Goal: Information Seeking & Learning: Learn about a topic

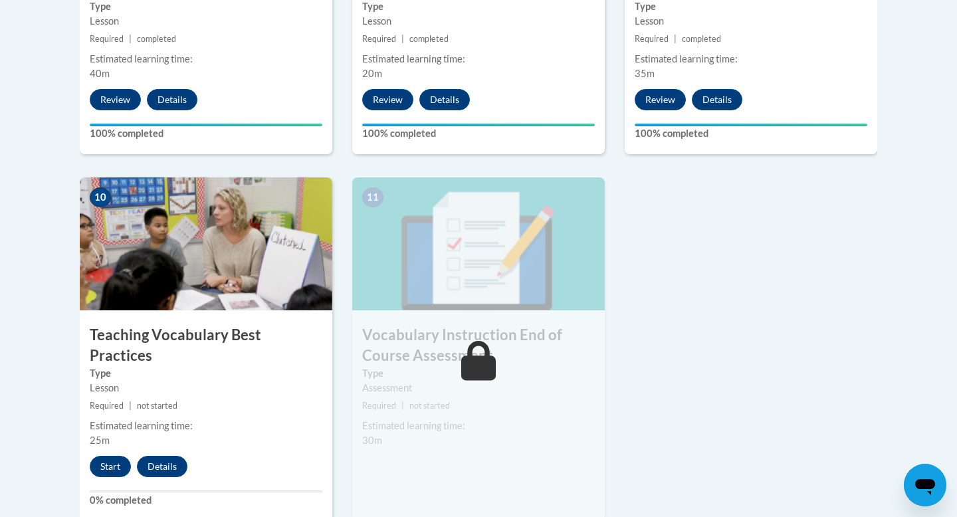
scroll to position [1347, 0]
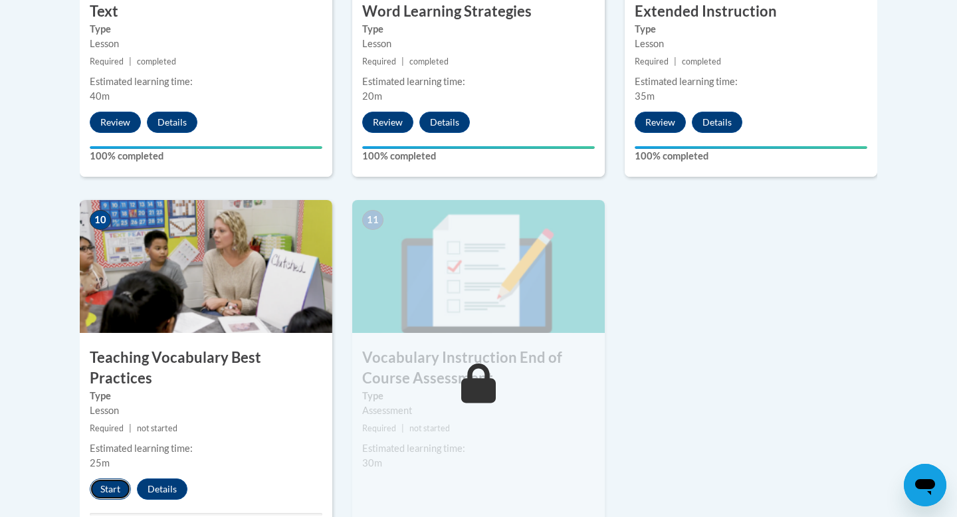
click at [106, 479] on button "Start" at bounding box center [110, 489] width 41 height 21
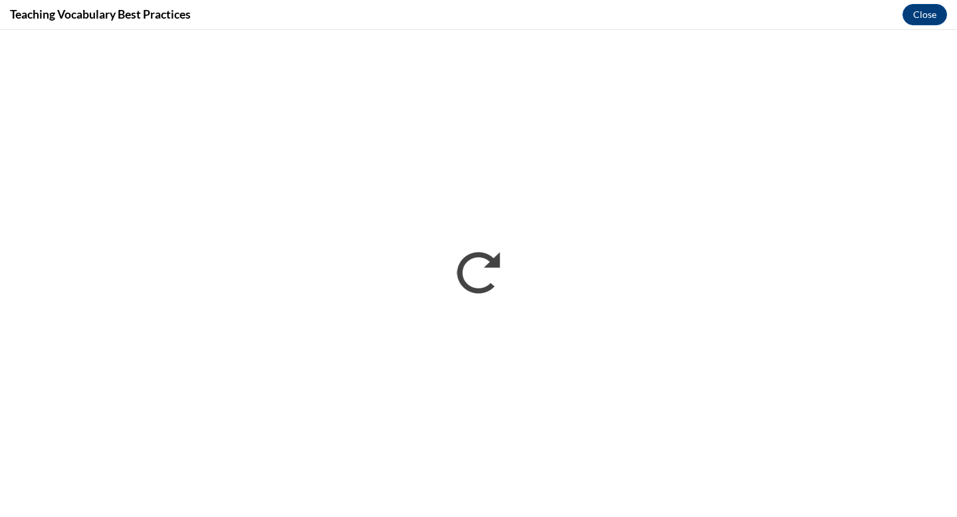
scroll to position [0, 0]
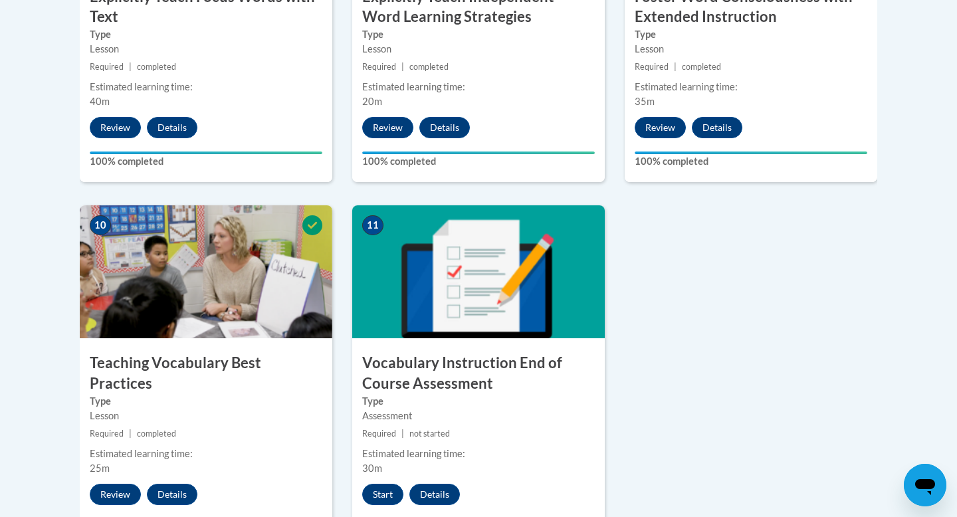
scroll to position [1713, 0]
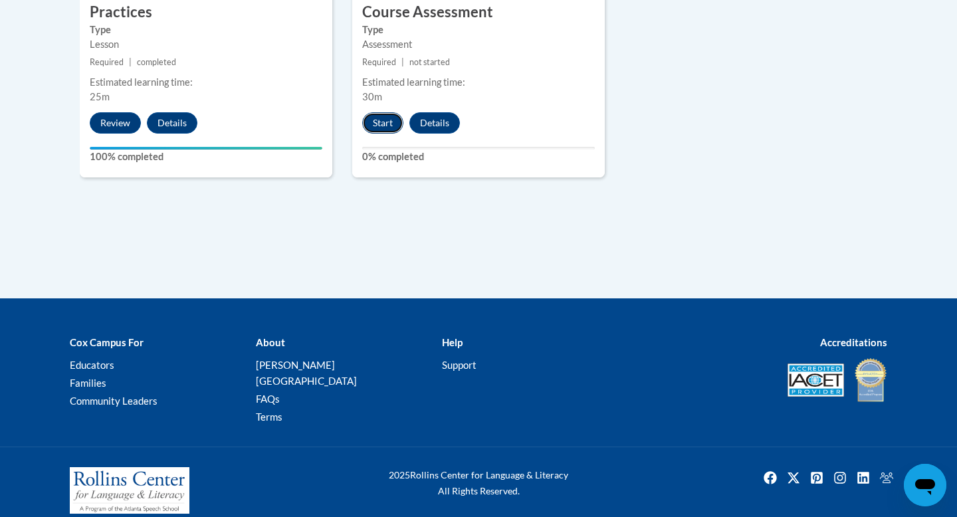
click at [385, 126] on button "Start" at bounding box center [382, 122] width 41 height 21
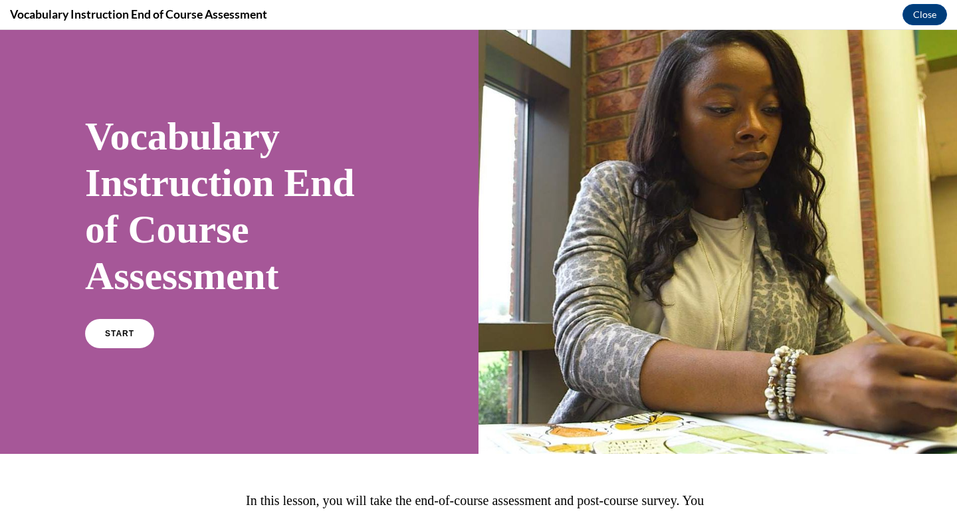
scroll to position [48, 0]
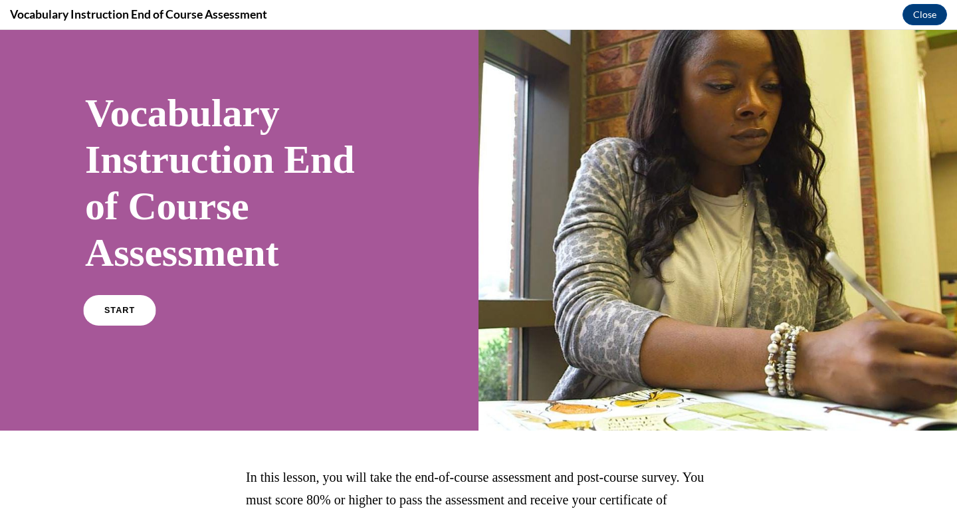
click at [126, 303] on link "START" at bounding box center [119, 310] width 72 height 31
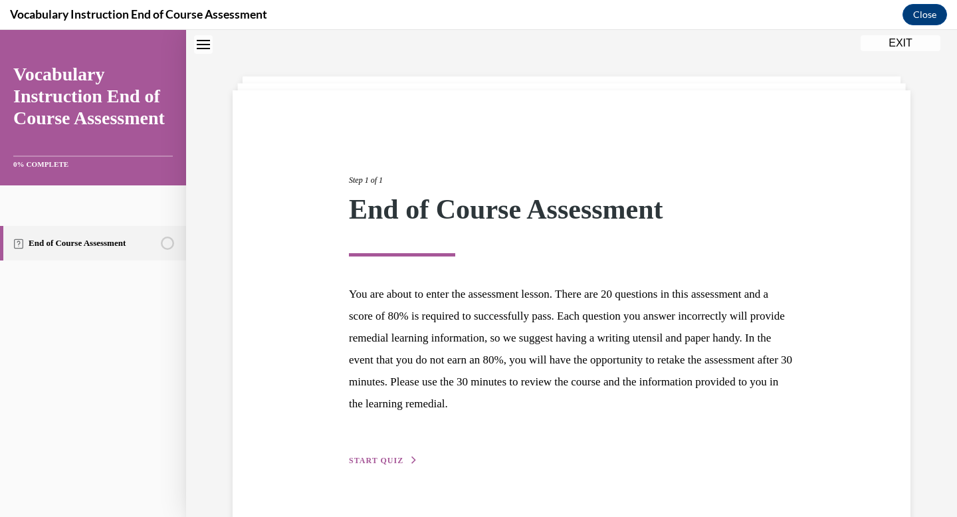
scroll to position [71, 0]
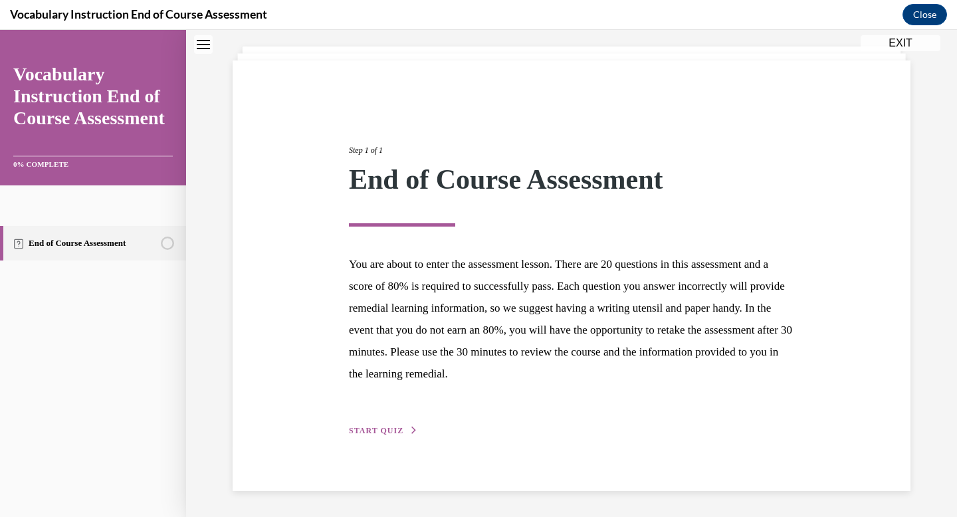
click at [386, 430] on span "START QUIZ" at bounding box center [376, 430] width 55 height 9
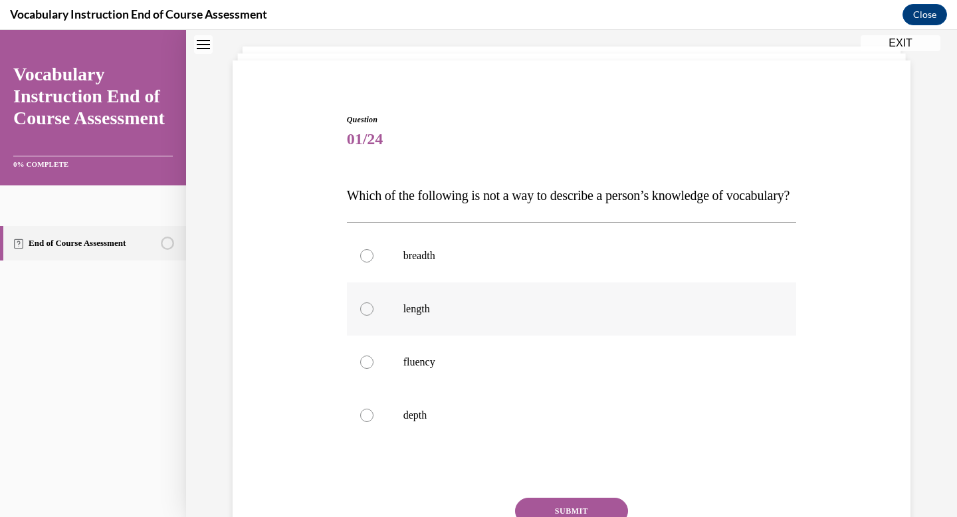
click at [411, 336] on label "length" at bounding box center [572, 309] width 450 height 53
click at [374, 316] on input "length" at bounding box center [366, 308] width 13 height 13
radio input "true"
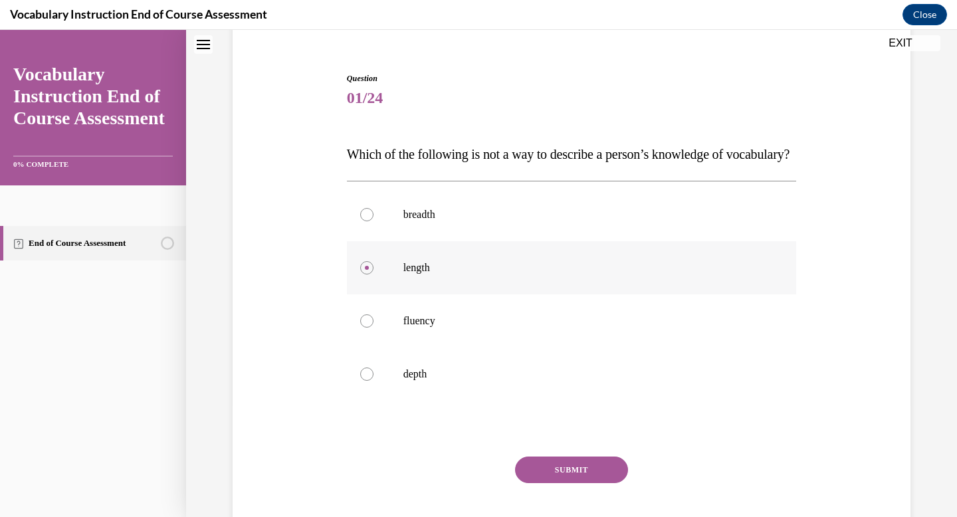
scroll to position [135, 0]
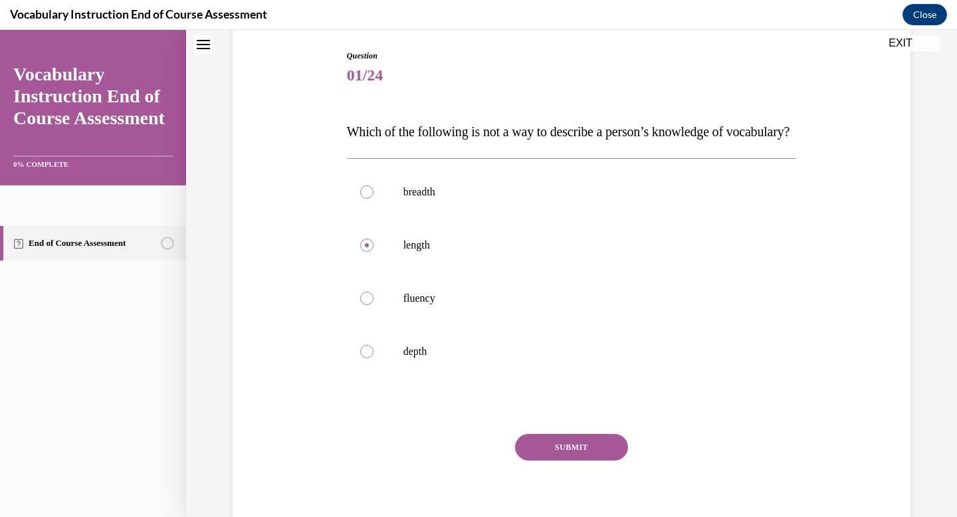
click at [606, 461] on button "SUBMIT" at bounding box center [571, 447] width 113 height 27
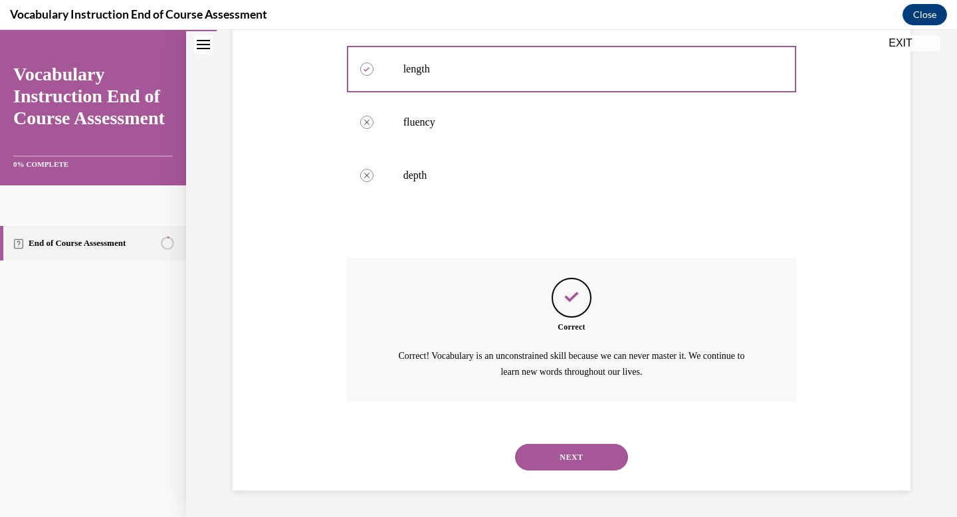
scroll to position [337, 0]
click at [574, 459] on button "NEXT" at bounding box center [571, 457] width 113 height 27
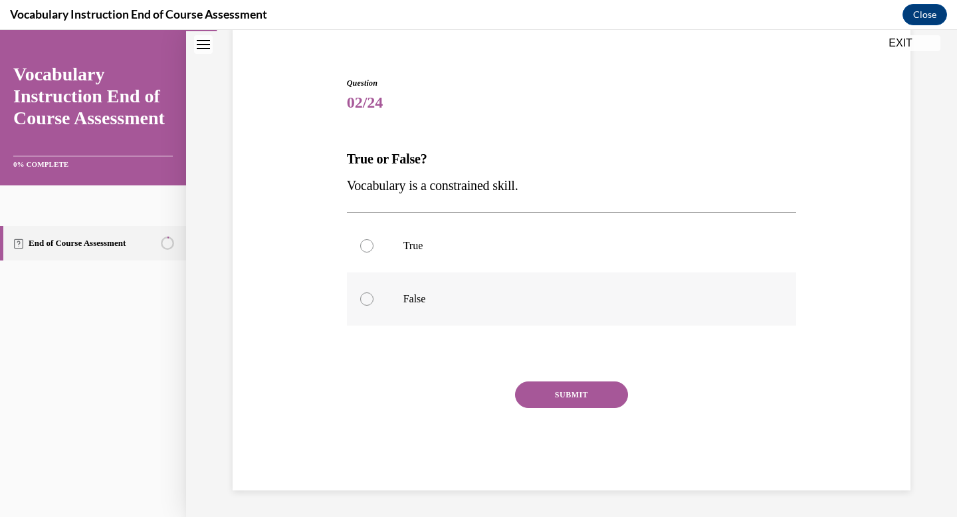
click at [405, 304] on p "False" at bounding box center [583, 298] width 360 height 13
click at [374, 304] on input "False" at bounding box center [366, 298] width 13 height 13
radio input "true"
click at [573, 399] on button "SUBMIT" at bounding box center [571, 395] width 113 height 27
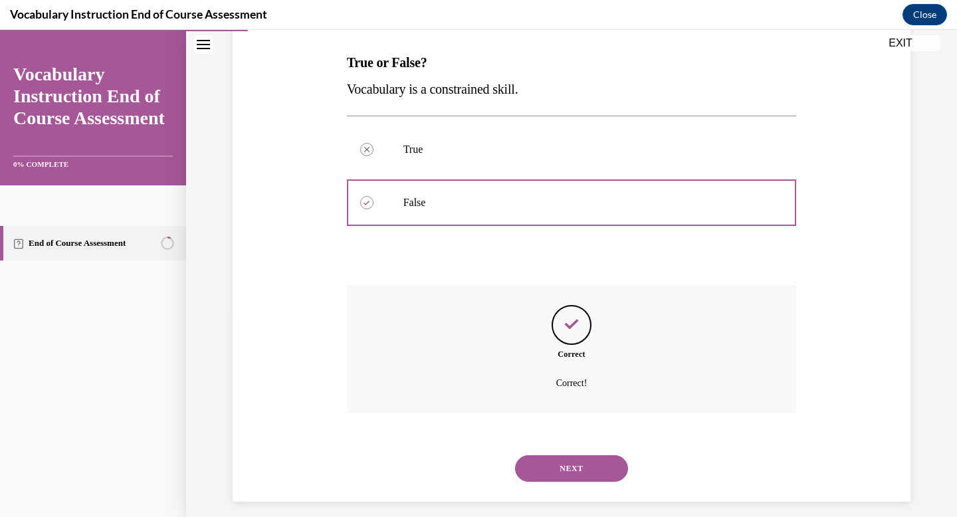
scroll to position [215, 0]
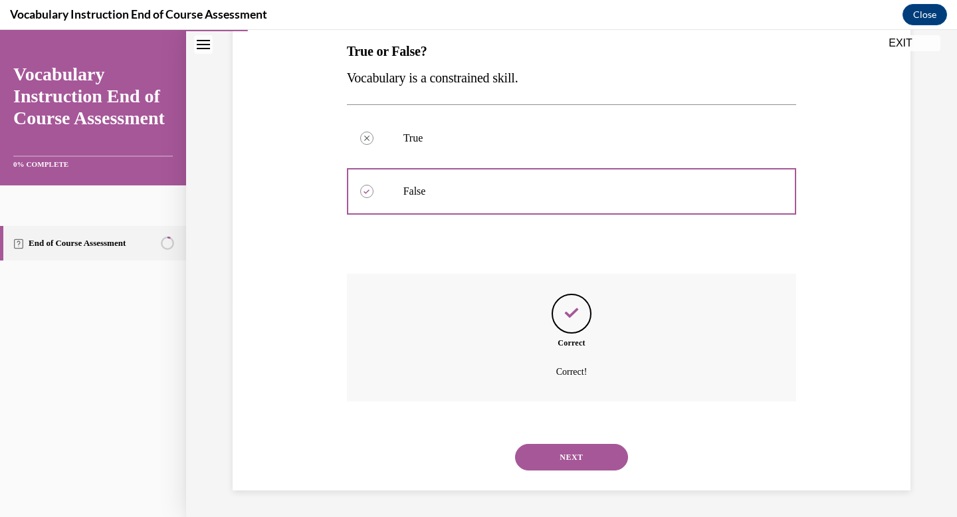
click at [558, 451] on button "NEXT" at bounding box center [571, 457] width 113 height 27
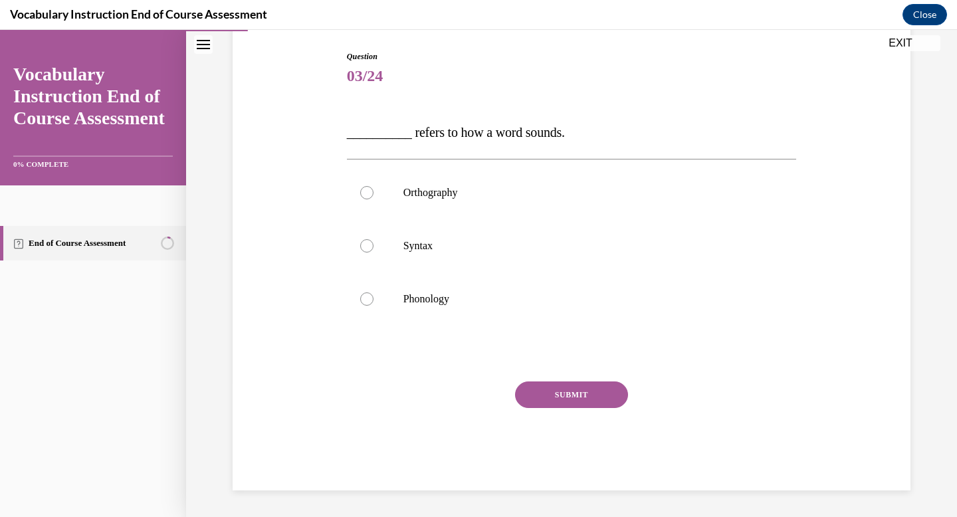
scroll to position [134, 0]
click at [450, 305] on p "Phonology" at bounding box center [583, 298] width 360 height 13
click at [352, 286] on label "Phonology" at bounding box center [572, 299] width 450 height 53
click at [360, 292] on input "Phonology" at bounding box center [366, 298] width 13 height 13
radio input "true"
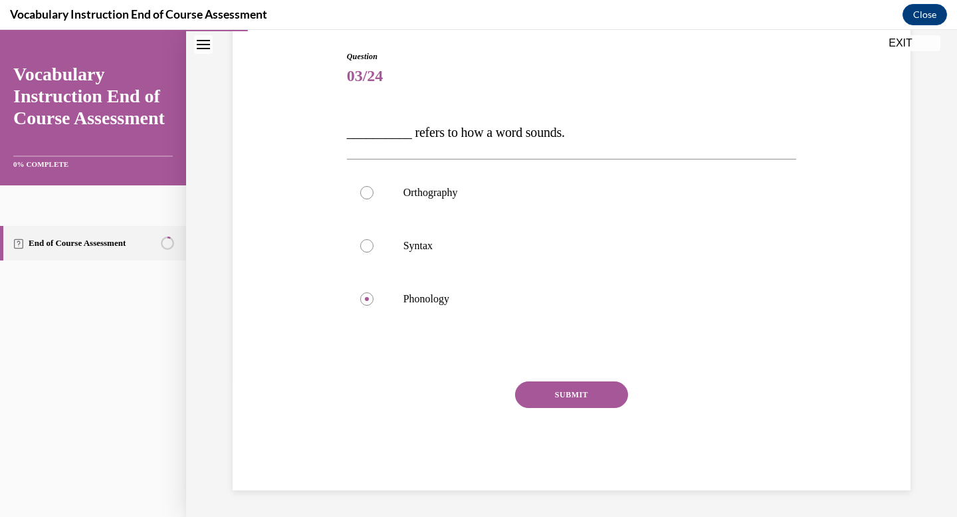
click at [559, 398] on button "SUBMIT" at bounding box center [571, 395] width 113 height 27
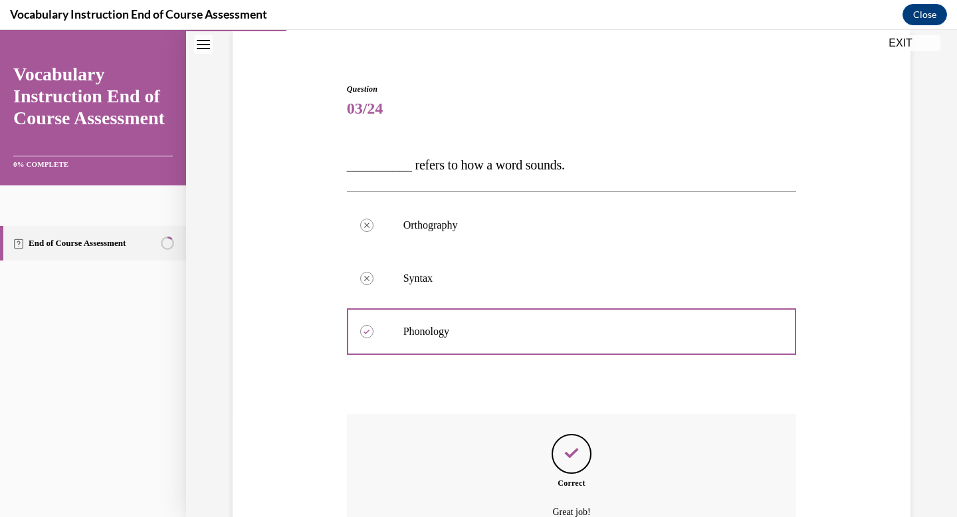
scroll to position [104, 0]
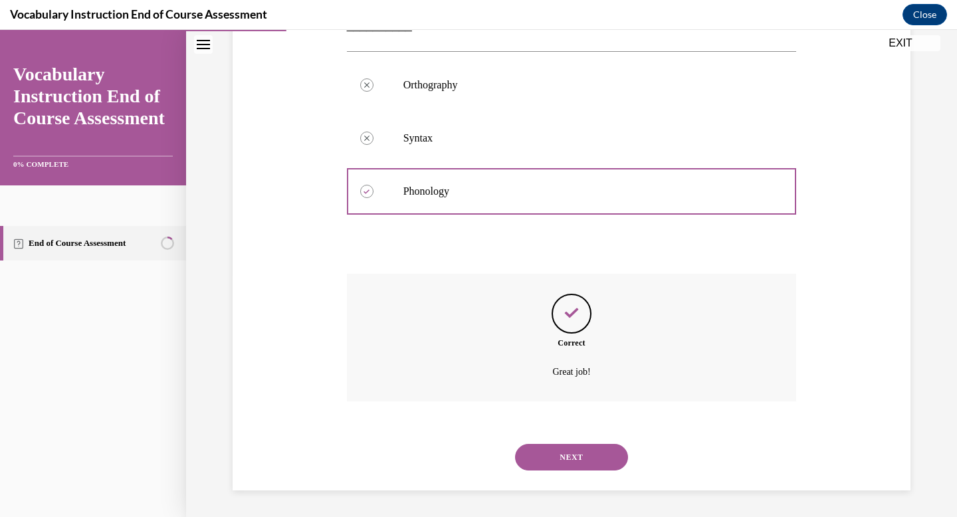
click at [568, 463] on button "NEXT" at bounding box center [571, 457] width 113 height 27
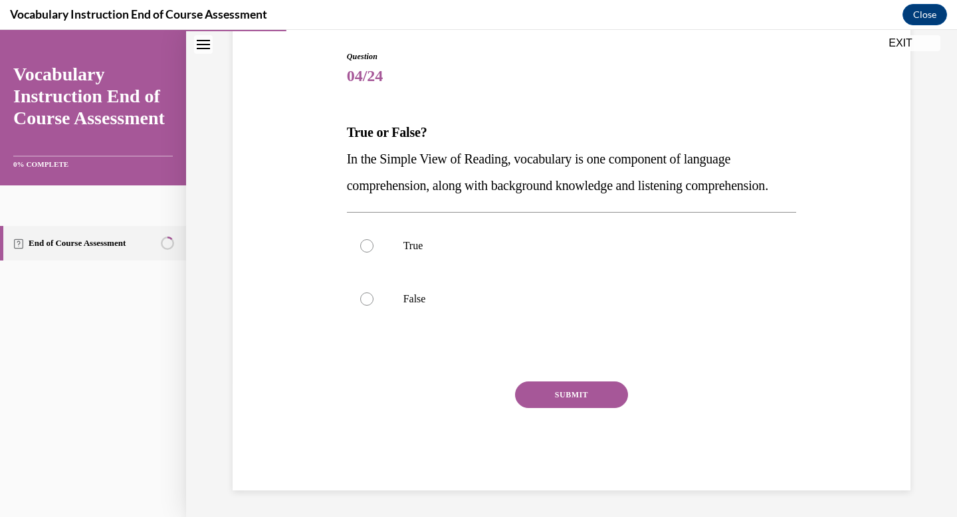
scroll to position [148, 0]
click at [400, 258] on label "True" at bounding box center [572, 245] width 450 height 53
click at [374, 253] on input "True" at bounding box center [366, 245] width 13 height 13
radio input "true"
click at [549, 408] on button "SUBMIT" at bounding box center [571, 395] width 113 height 27
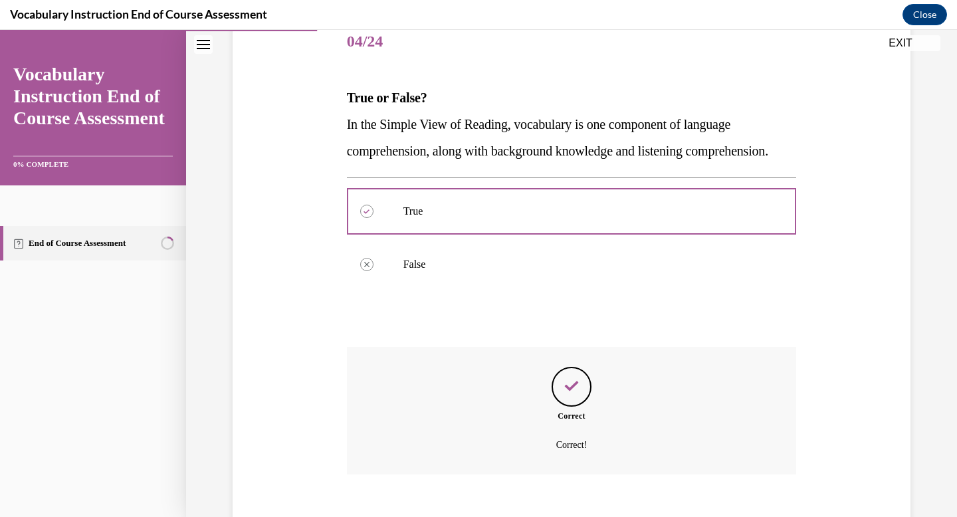
scroll to position [156, 0]
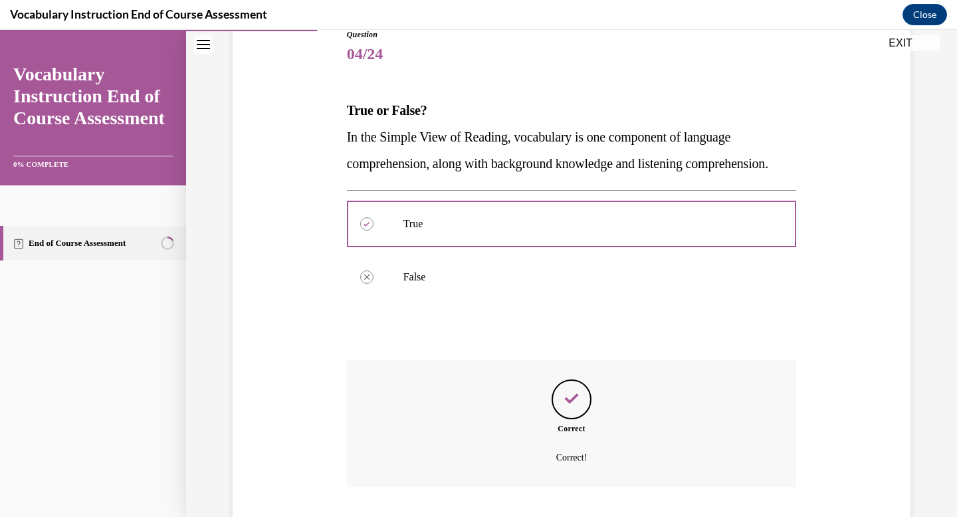
click at [559, 419] on div "Feedback" at bounding box center [572, 400] width 40 height 40
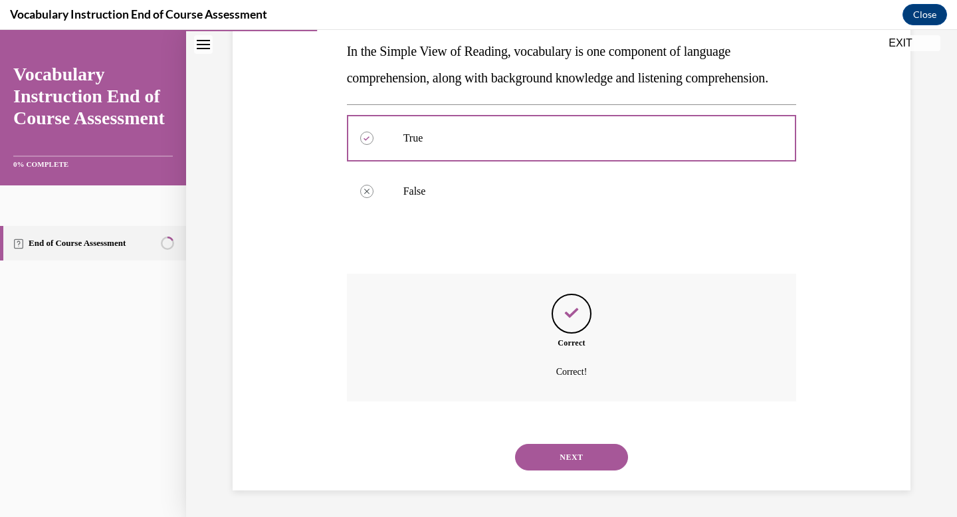
click at [565, 465] on button "NEXT" at bounding box center [571, 457] width 113 height 27
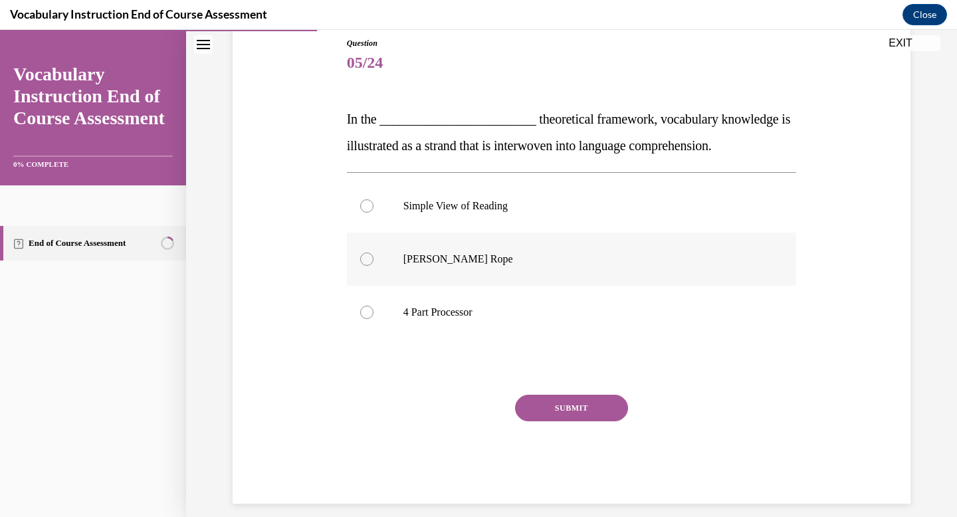
click at [491, 254] on p "Scarborough's Rope" at bounding box center [583, 259] width 360 height 13
click at [374, 254] on input "Scarborough's Rope" at bounding box center [366, 259] width 13 height 13
radio input "true"
click at [588, 407] on button "SUBMIT" at bounding box center [571, 408] width 113 height 27
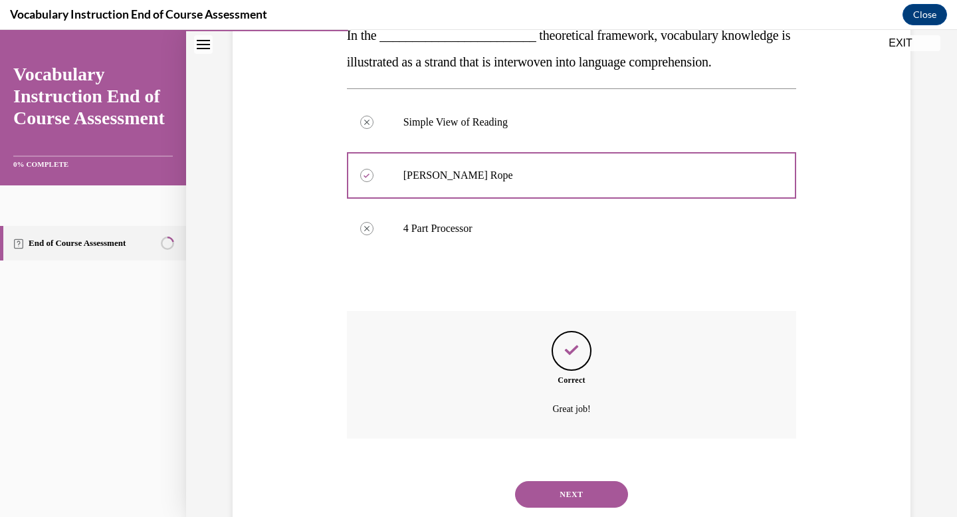
scroll to position [269, 0]
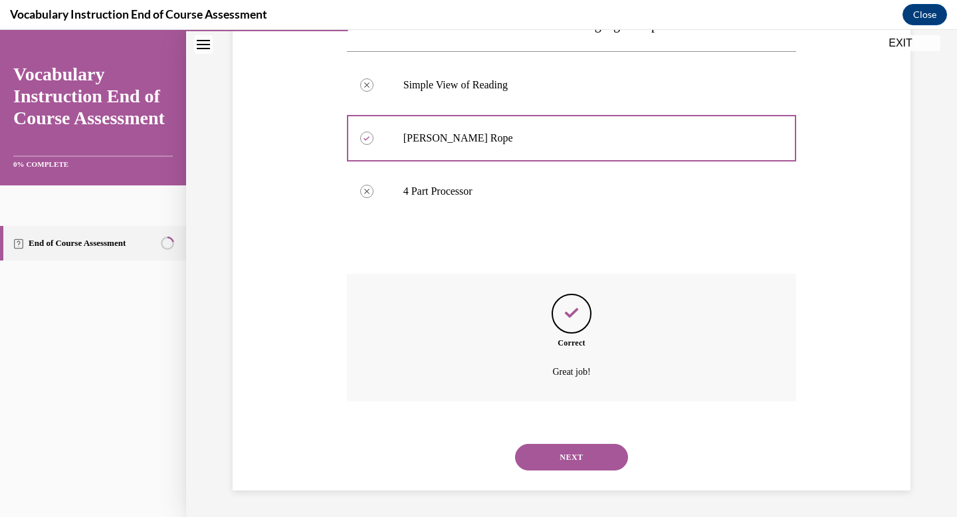
click at [586, 457] on button "NEXT" at bounding box center [571, 457] width 113 height 27
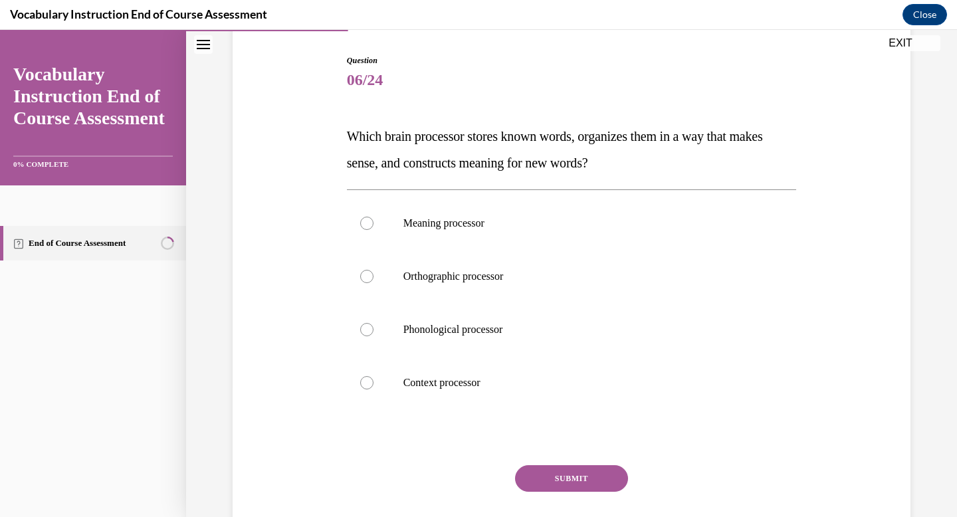
scroll to position [132, 0]
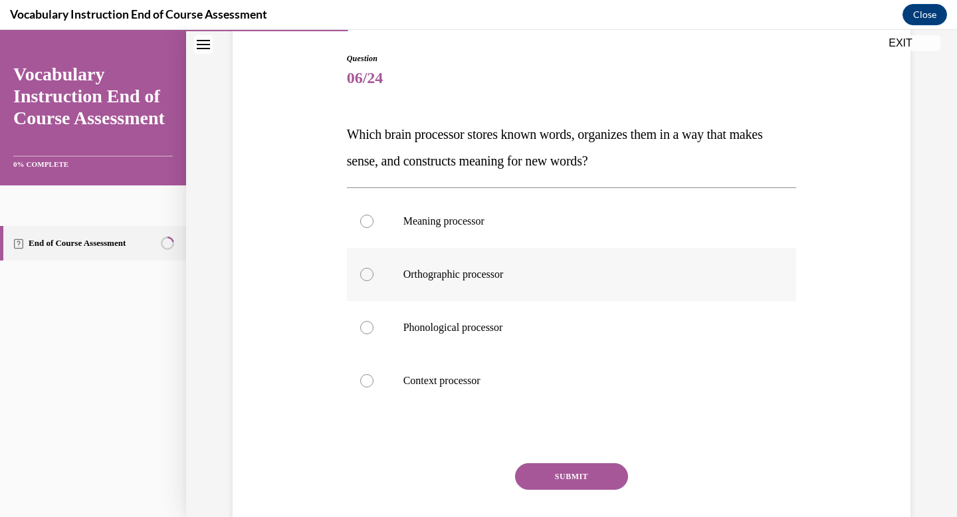
click at [540, 274] on p "Orthographic processor" at bounding box center [583, 274] width 360 height 13
click at [374, 274] on input "Orthographic processor" at bounding box center [366, 274] width 13 height 13
radio input "true"
click at [495, 229] on label "Meaning processor" at bounding box center [572, 221] width 450 height 53
click at [374, 228] on input "Meaning processor" at bounding box center [366, 221] width 13 height 13
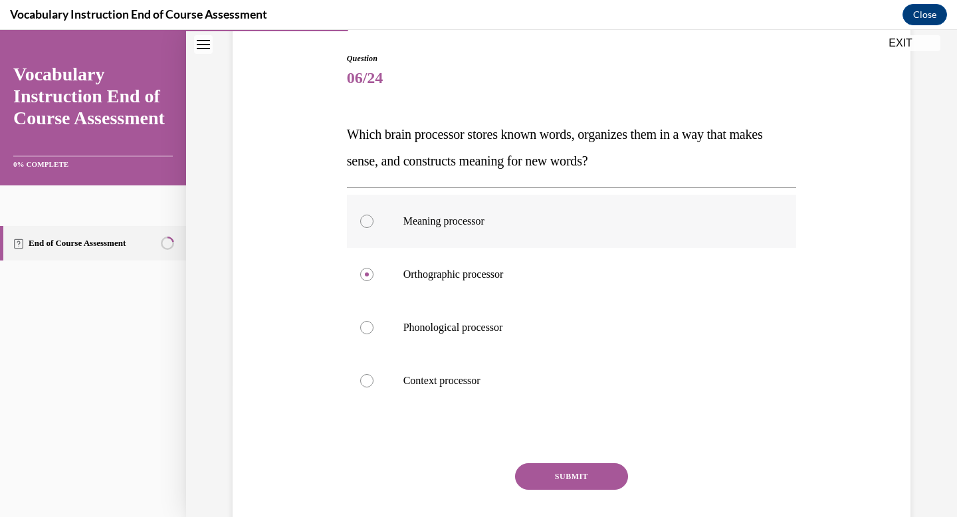
radio input "true"
click at [588, 479] on button "SUBMIT" at bounding box center [571, 476] width 113 height 27
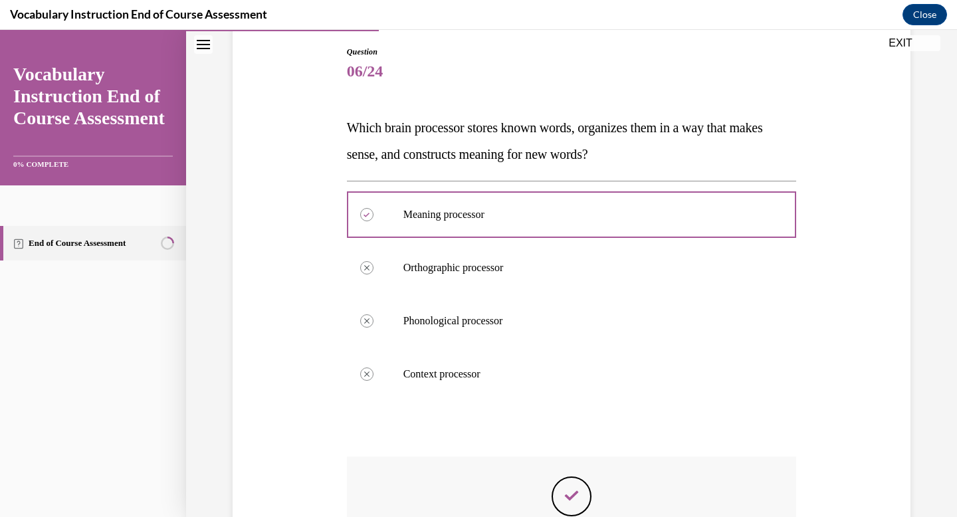
scroll to position [142, 0]
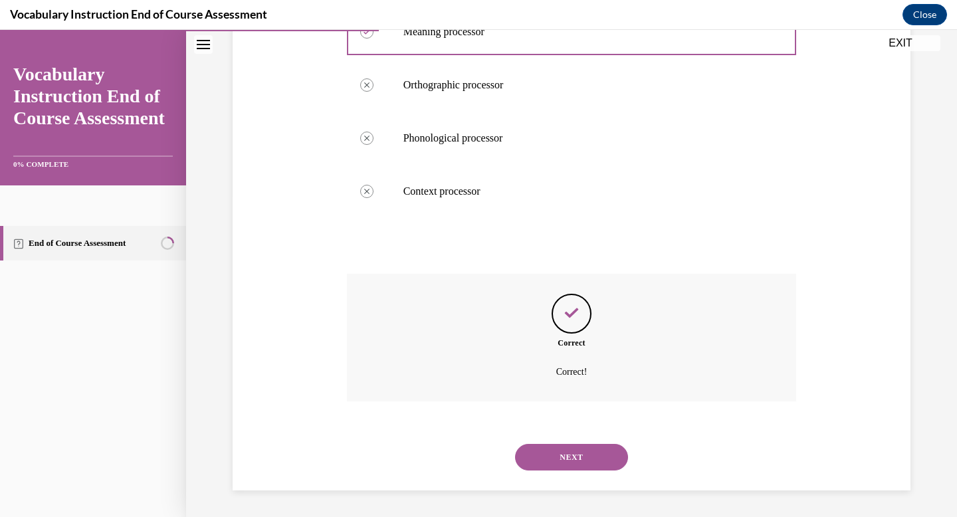
click at [582, 458] on button "NEXT" at bounding box center [571, 457] width 113 height 27
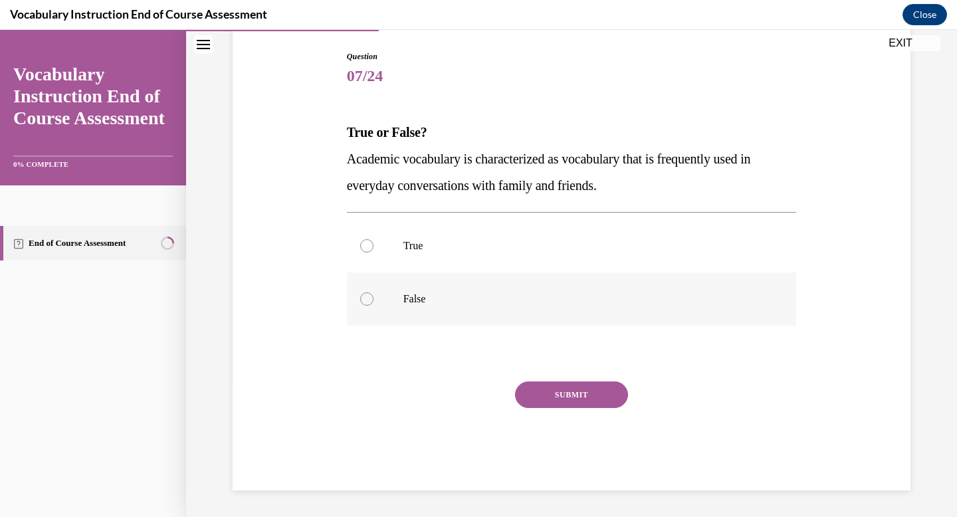
click at [425, 302] on p "False" at bounding box center [583, 298] width 360 height 13
click at [374, 302] on input "False" at bounding box center [366, 298] width 13 height 13
radio input "true"
click at [580, 401] on button "SUBMIT" at bounding box center [571, 395] width 113 height 27
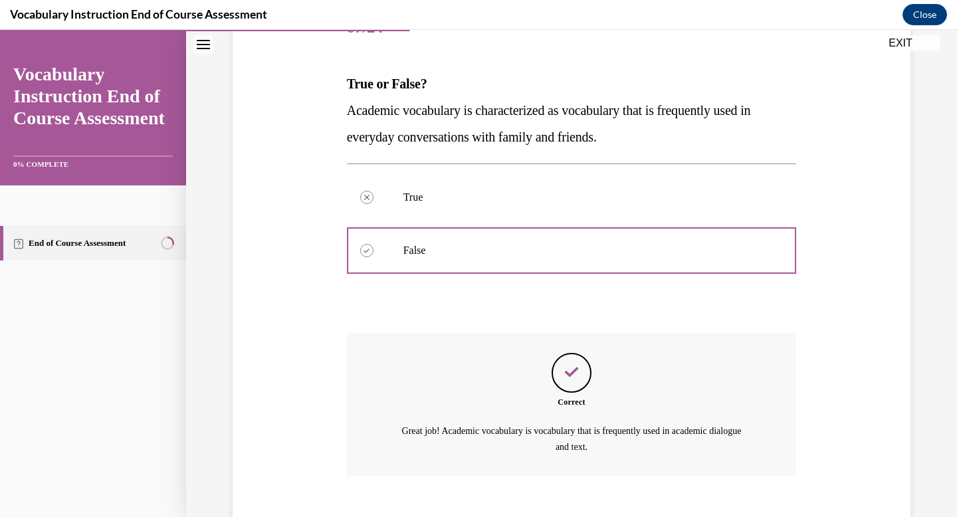
scroll to position [257, 0]
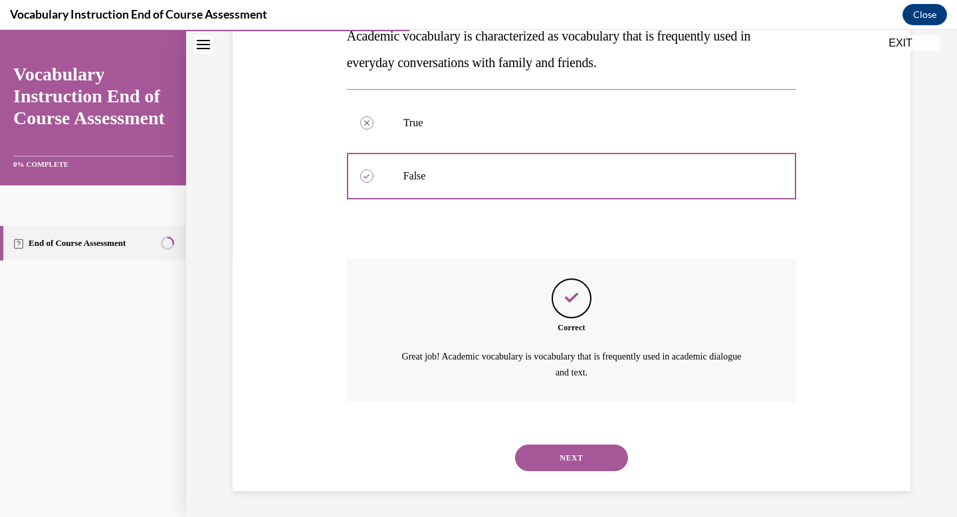
click at [589, 461] on button "NEXT" at bounding box center [571, 458] width 113 height 27
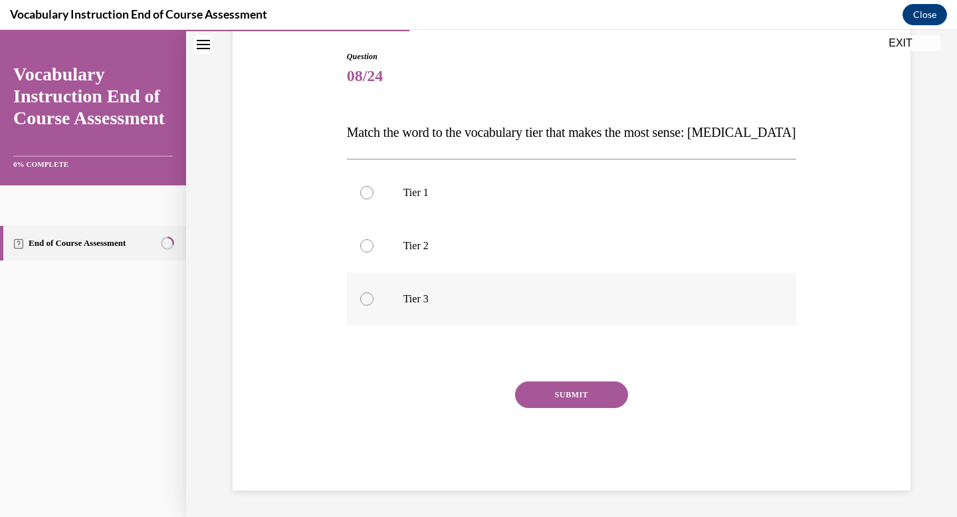
click at [446, 303] on p "Tier 3" at bounding box center [583, 298] width 360 height 13
click at [374, 303] on input "Tier 3" at bounding box center [366, 298] width 13 height 13
radio input "true"
click at [581, 394] on button "SUBMIT" at bounding box center [571, 395] width 113 height 27
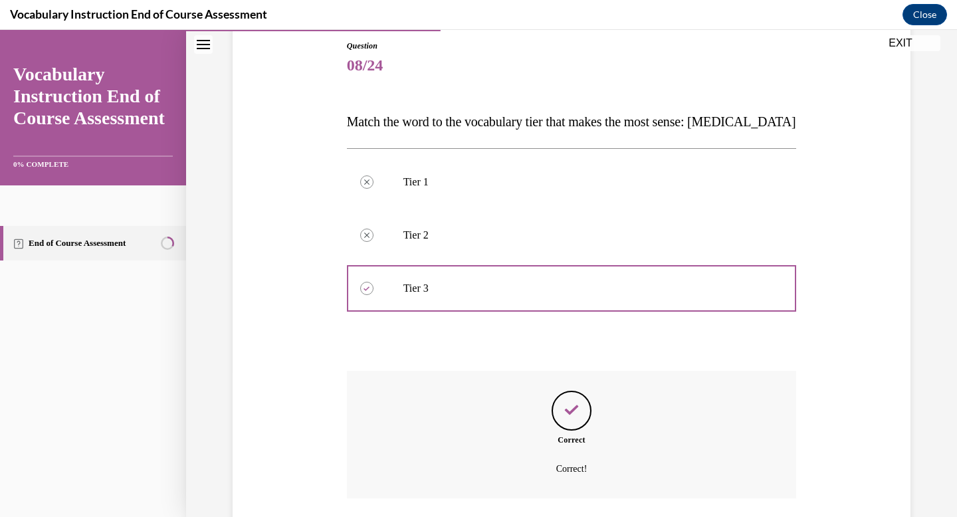
scroll to position [135, 0]
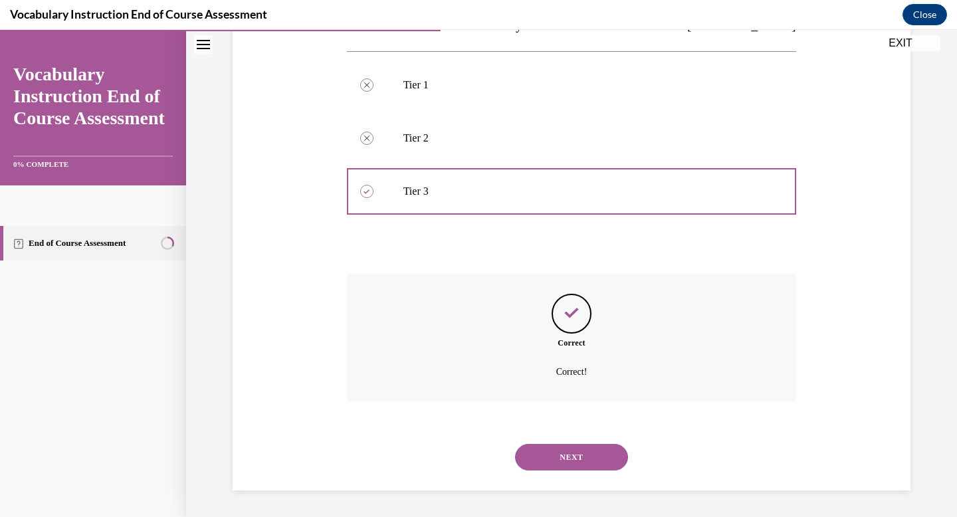
click at [598, 453] on button "NEXT" at bounding box center [571, 457] width 113 height 27
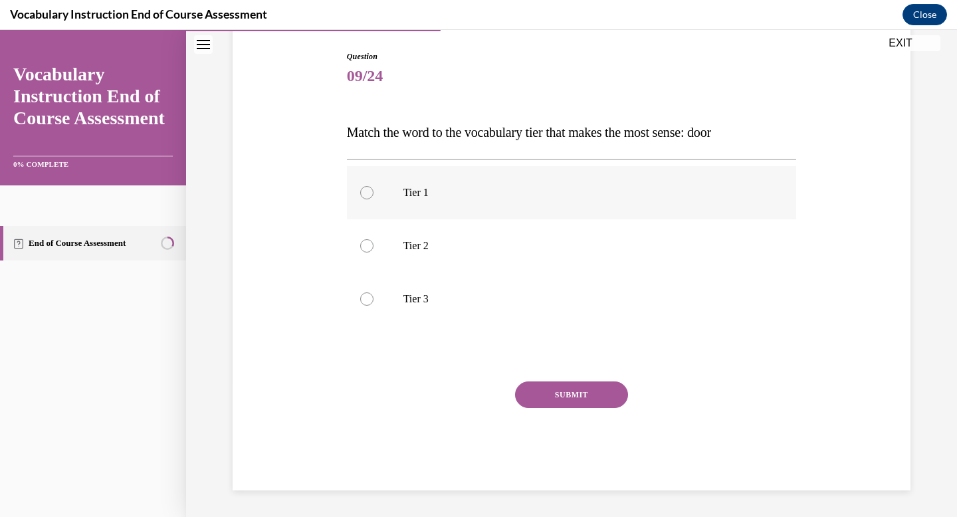
click at [457, 192] on p "Tier 1" at bounding box center [583, 192] width 360 height 13
click at [374, 192] on input "Tier 1" at bounding box center [366, 192] width 13 height 13
radio input "true"
click at [564, 390] on button "SUBMIT" at bounding box center [571, 395] width 113 height 27
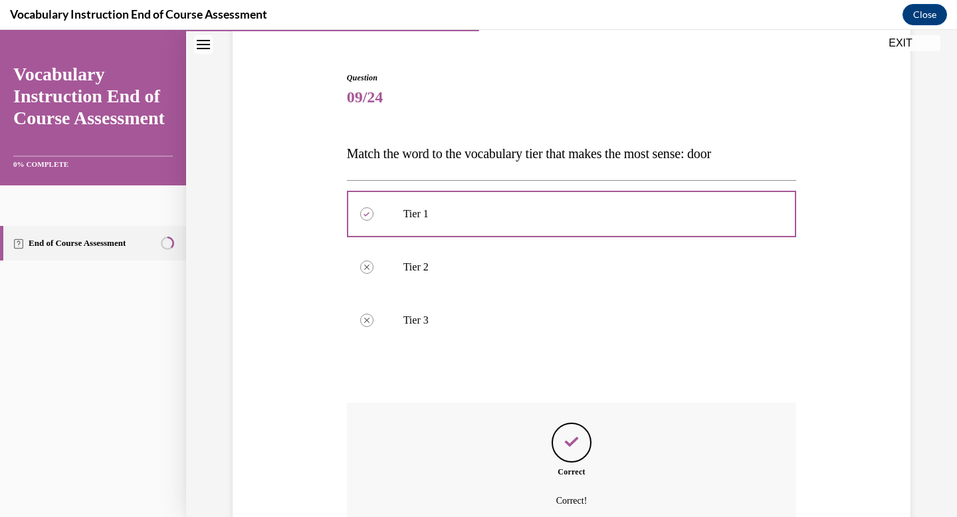
scroll to position [103, 0]
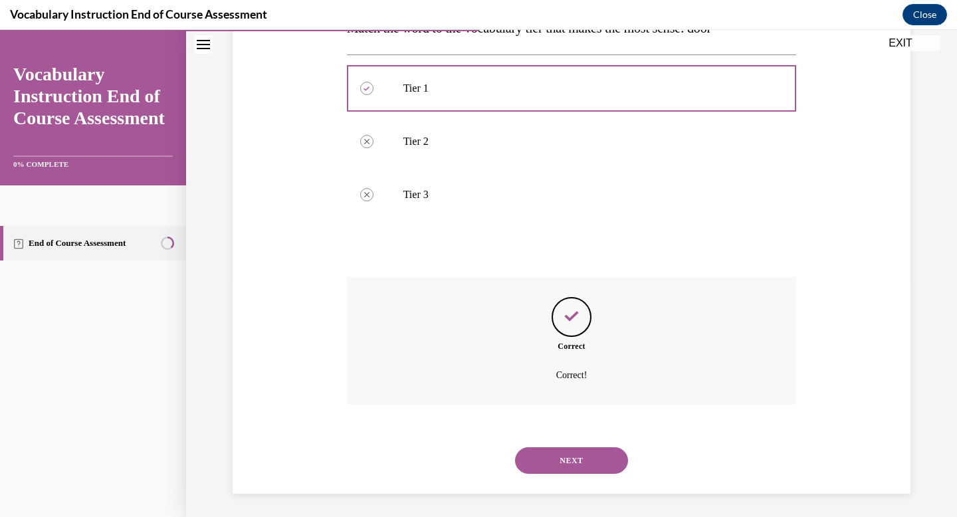
click at [600, 448] on button "NEXT" at bounding box center [571, 460] width 113 height 27
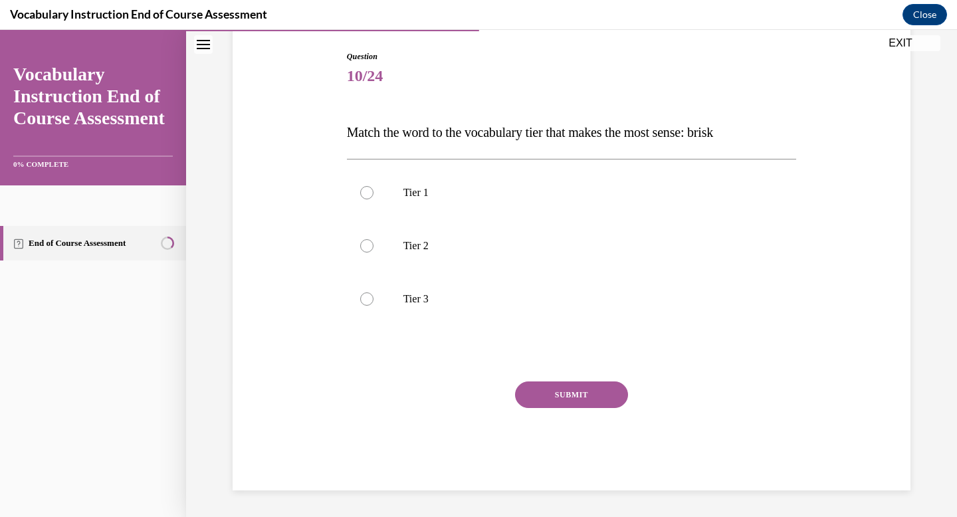
scroll to position [134, 0]
click at [374, 250] on label "Tier 2" at bounding box center [572, 245] width 450 height 53
click at [374, 250] on input "Tier 2" at bounding box center [366, 245] width 13 height 13
radio input "true"
click at [536, 392] on button "SUBMIT" at bounding box center [571, 395] width 113 height 27
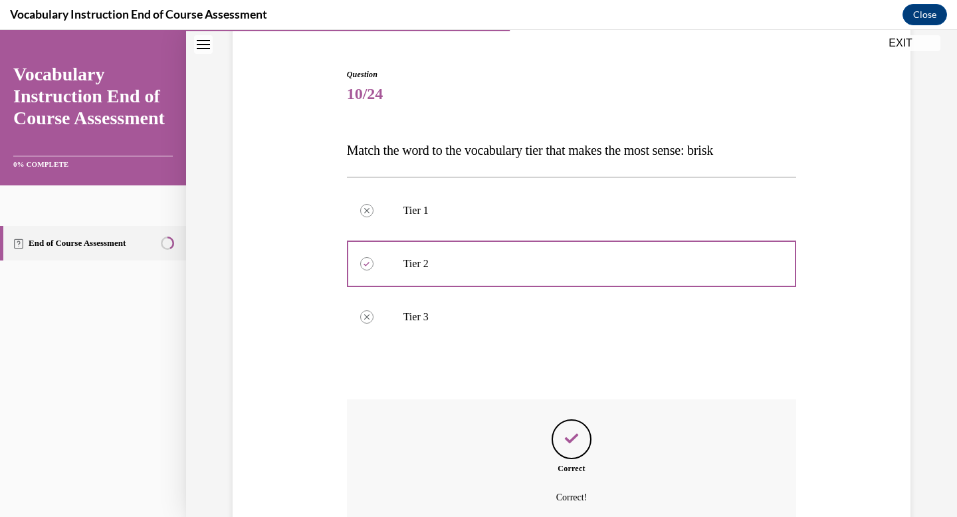
scroll to position [115, 0]
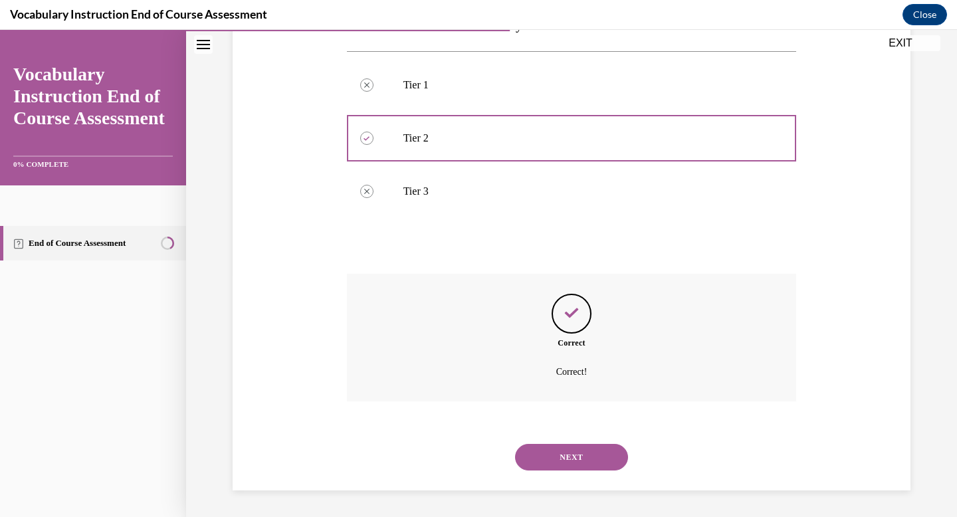
click at [598, 470] on button "NEXT" at bounding box center [571, 457] width 113 height 27
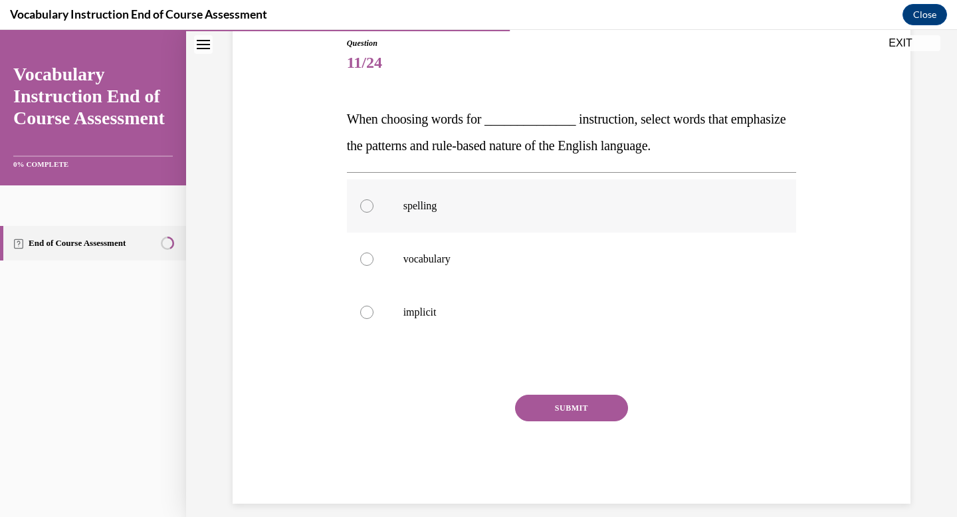
click at [431, 207] on p "spelling" at bounding box center [583, 205] width 360 height 13
click at [374, 207] on input "spelling" at bounding box center [366, 205] width 13 height 13
radio input "true"
click at [608, 412] on button "SUBMIT" at bounding box center [571, 408] width 113 height 27
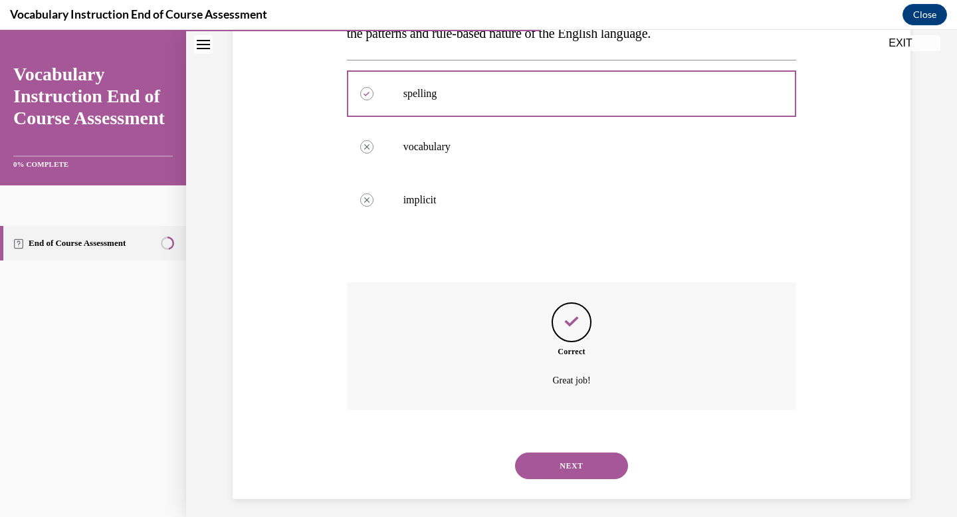
scroll to position [269, 0]
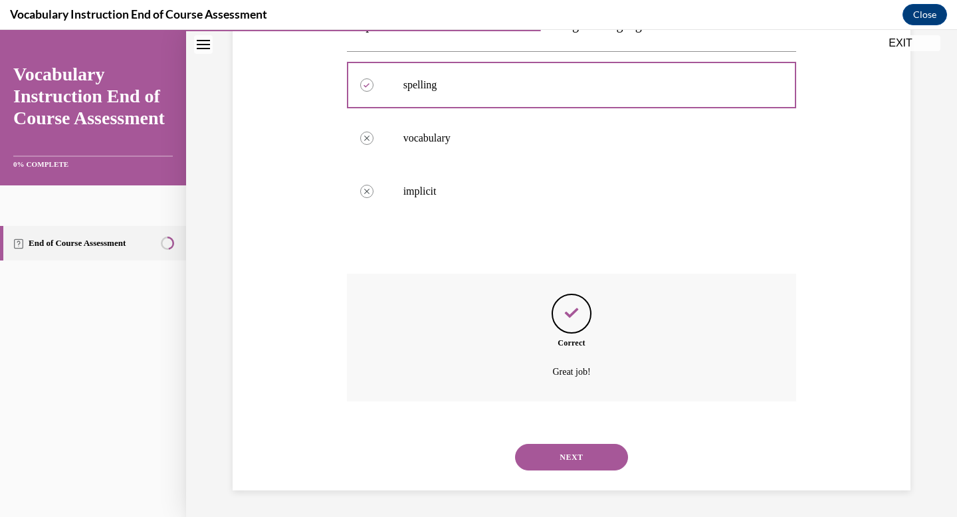
click at [583, 454] on button "NEXT" at bounding box center [571, 457] width 113 height 27
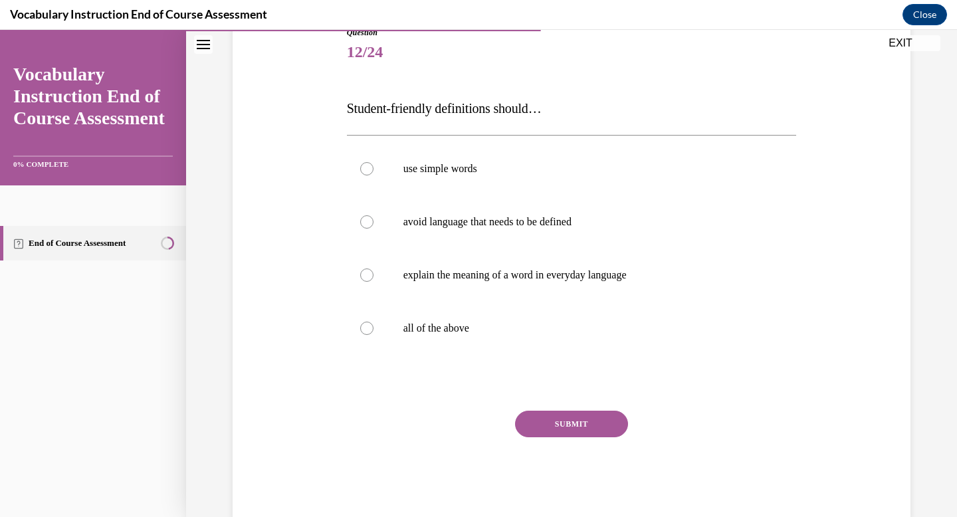
scroll to position [180, 0]
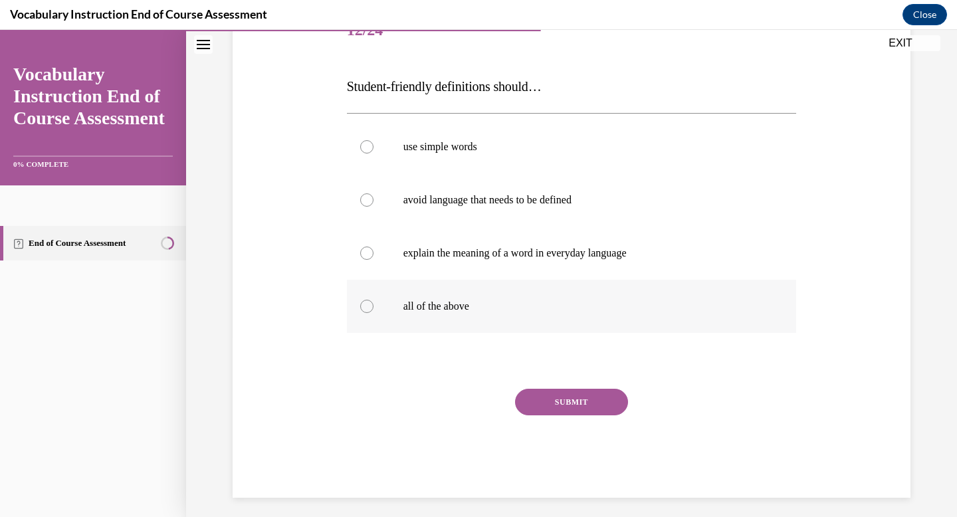
click at [471, 311] on p "all of the above" at bounding box center [583, 306] width 360 height 13
click at [374, 311] on input "all of the above" at bounding box center [366, 306] width 13 height 13
radio input "true"
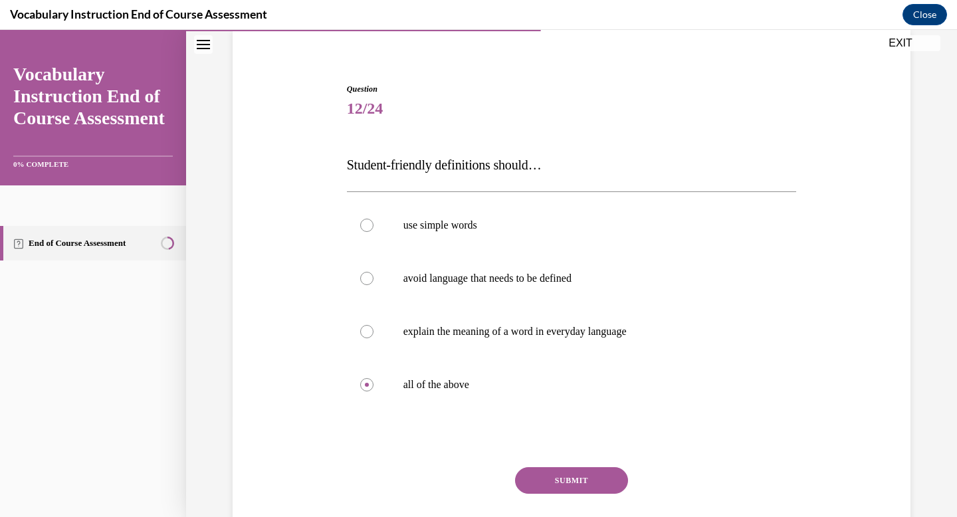
scroll to position [106, 0]
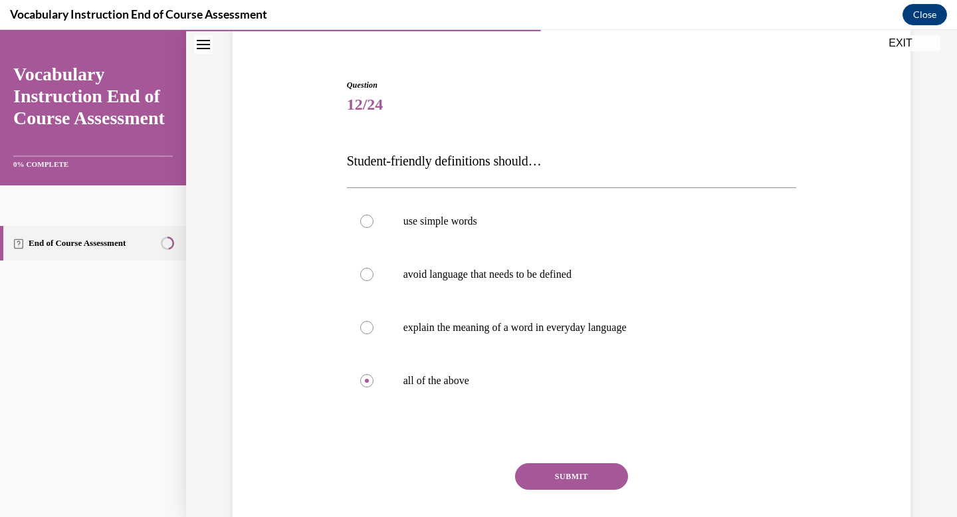
click at [585, 479] on button "SUBMIT" at bounding box center [571, 476] width 113 height 27
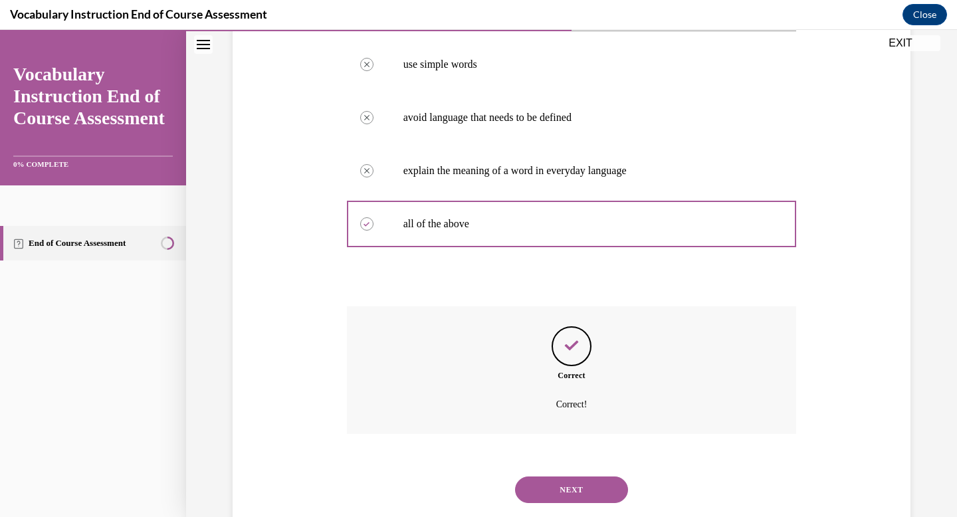
scroll to position [272, 0]
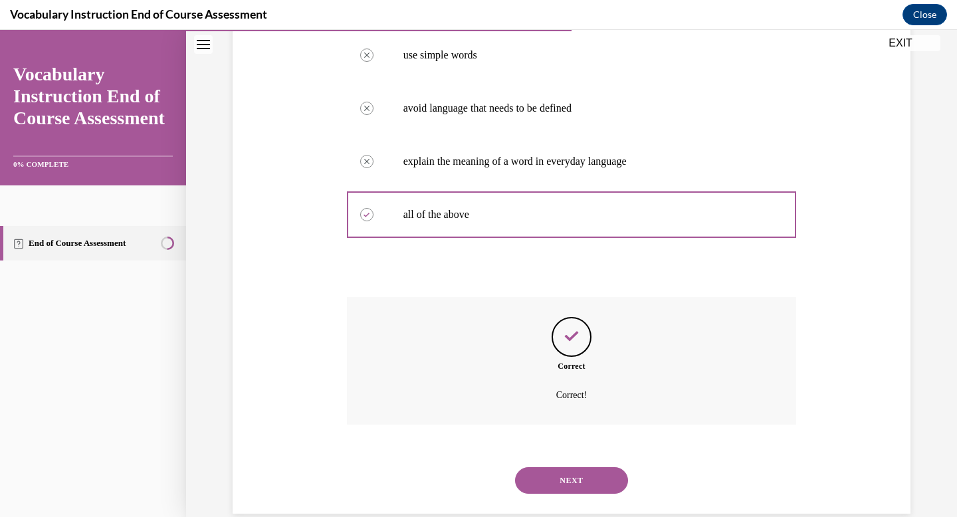
click at [583, 479] on button "NEXT" at bounding box center [571, 480] width 113 height 27
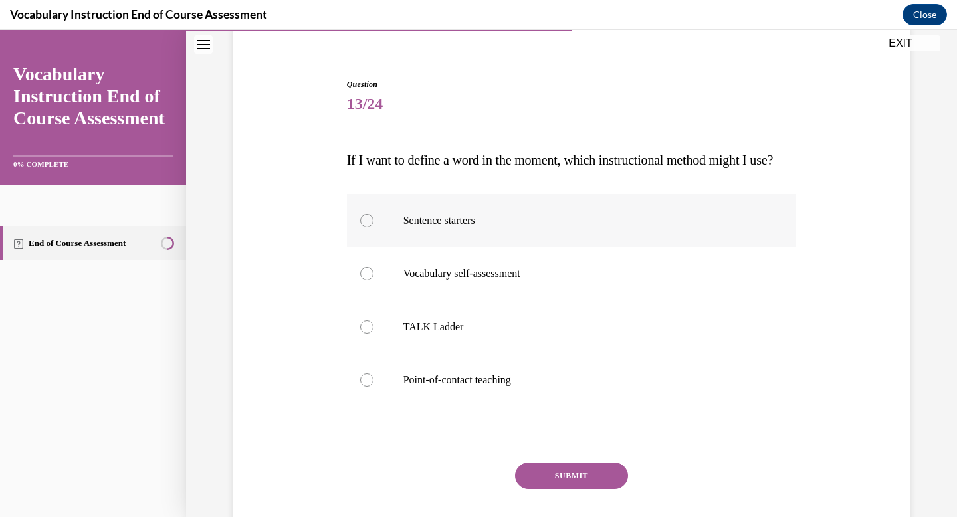
scroll to position [105, 0]
click at [507, 355] on label "TALK Ladder" at bounding box center [572, 328] width 450 height 53
click at [374, 335] on input "TALK Ladder" at bounding box center [366, 328] width 13 height 13
radio input "true"
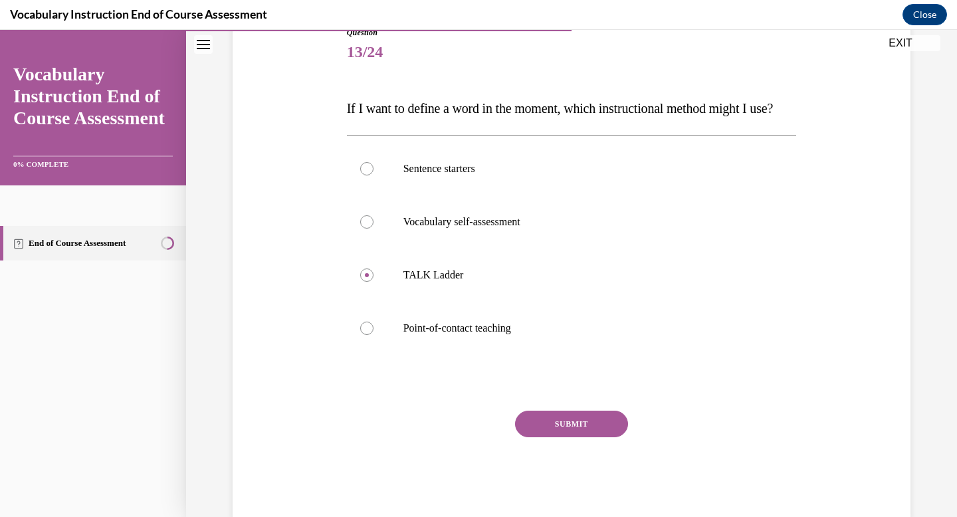
scroll to position [162, 0]
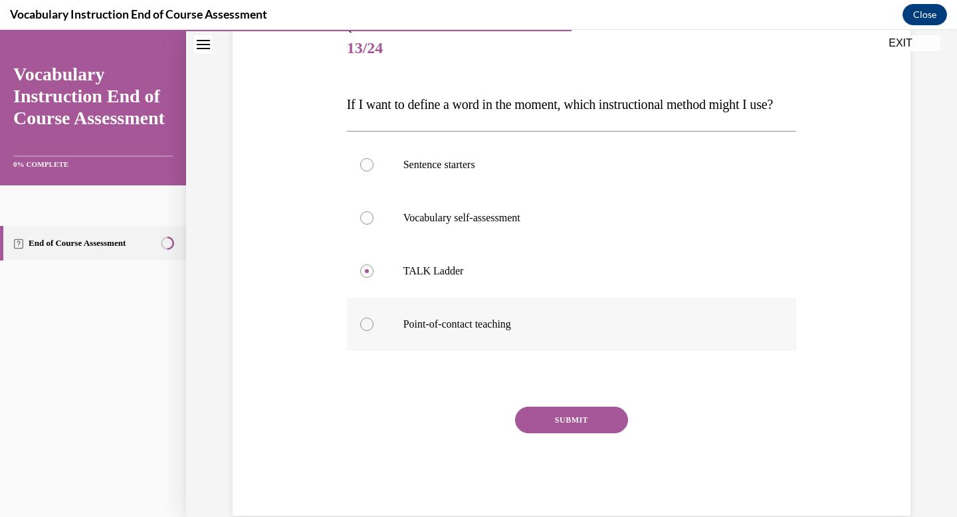
click at [491, 342] on label "Point-of-contact teaching" at bounding box center [572, 324] width 450 height 53
click at [374, 331] on input "Point-of-contact teaching" at bounding box center [366, 324] width 13 height 13
radio input "true"
click at [561, 433] on button "SUBMIT" at bounding box center [571, 420] width 113 height 27
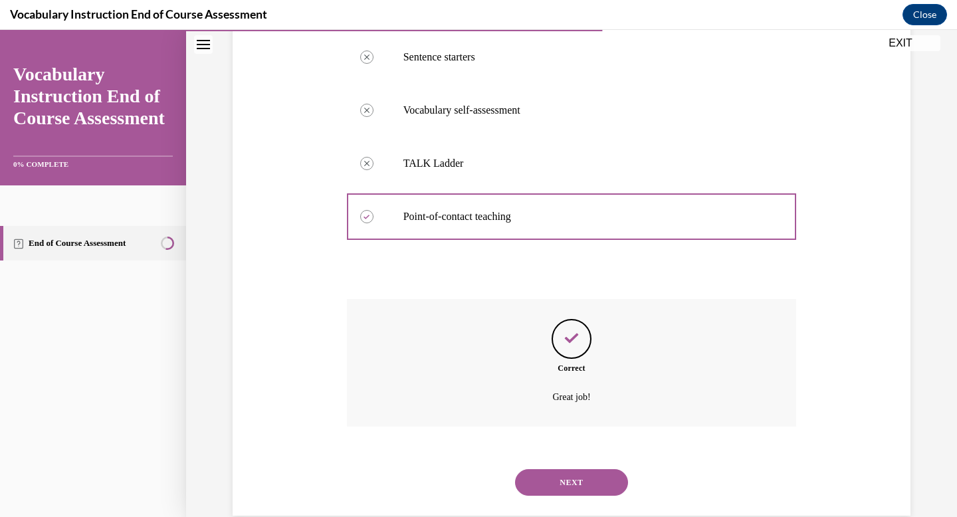
scroll to position [322, 0]
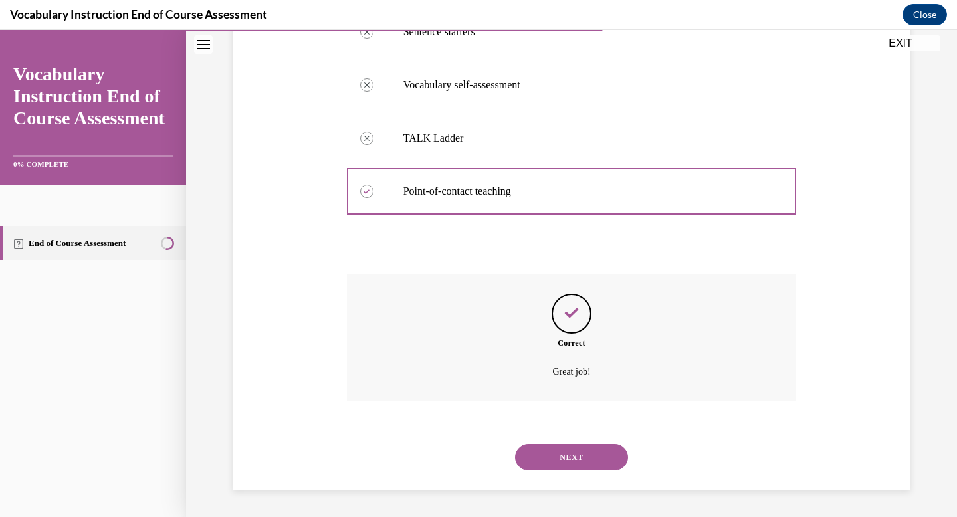
click at [586, 455] on button "NEXT" at bounding box center [571, 457] width 113 height 27
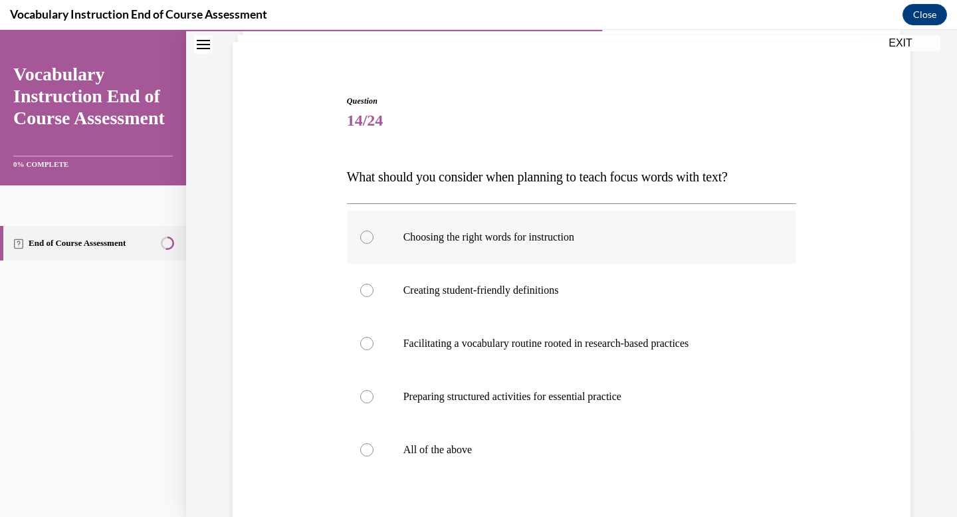
scroll to position [105, 0]
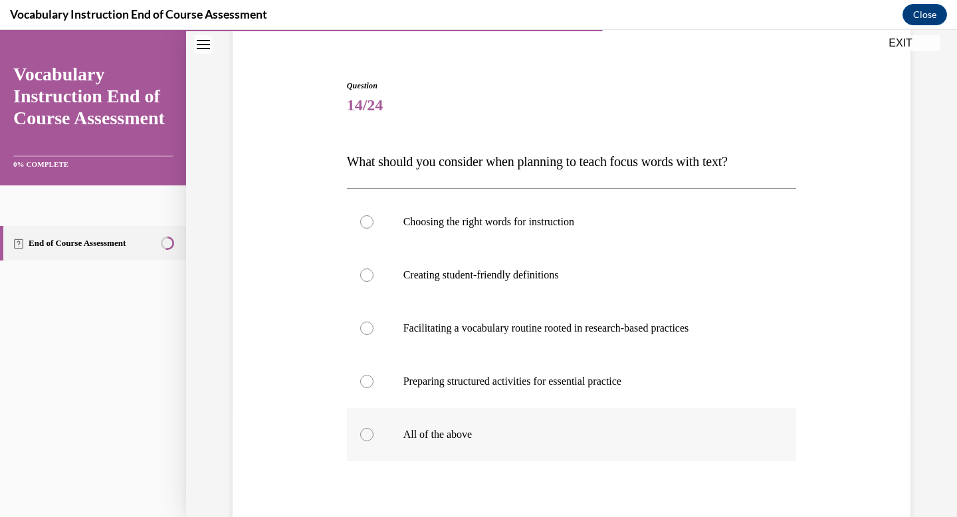
click at [583, 428] on p "All of the above" at bounding box center [583, 434] width 360 height 13
click at [374, 428] on input "All of the above" at bounding box center [366, 434] width 13 height 13
radio input "true"
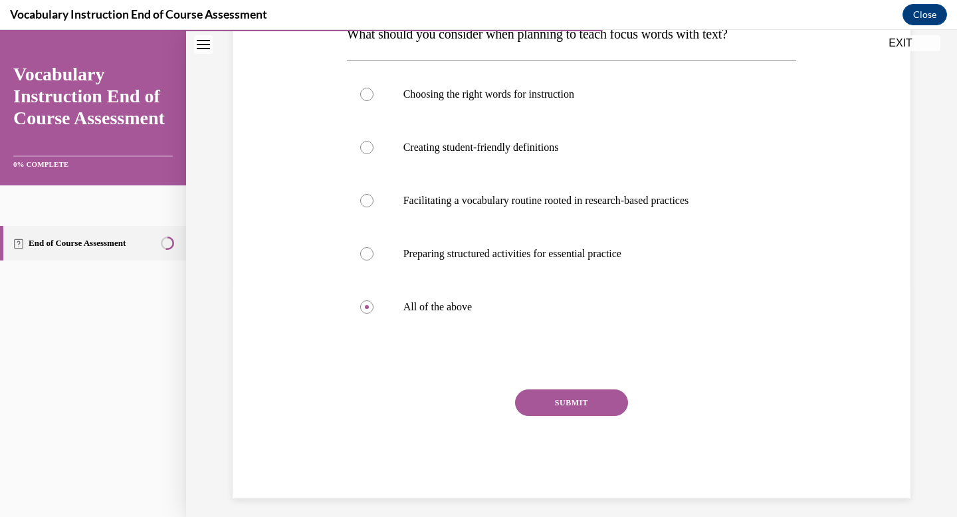
click at [577, 406] on button "SUBMIT" at bounding box center [571, 403] width 113 height 27
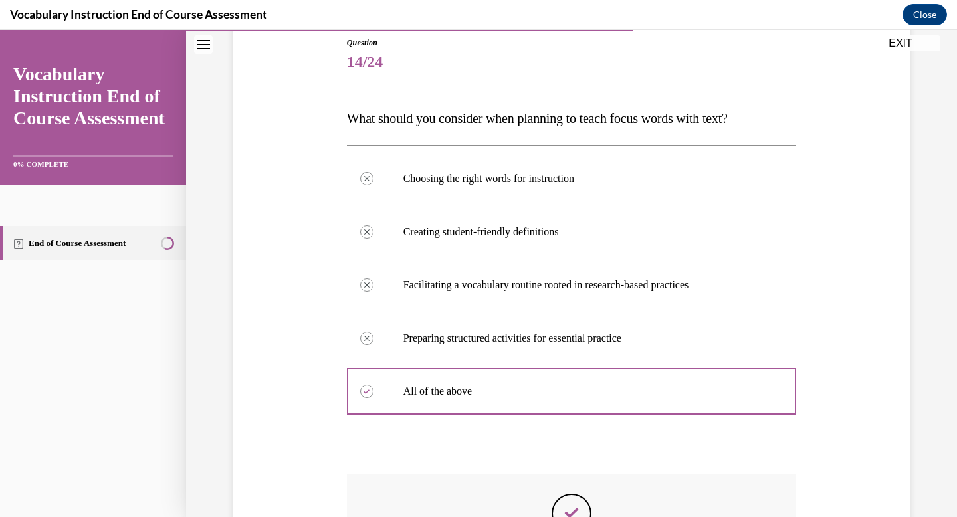
scroll to position [139, 0]
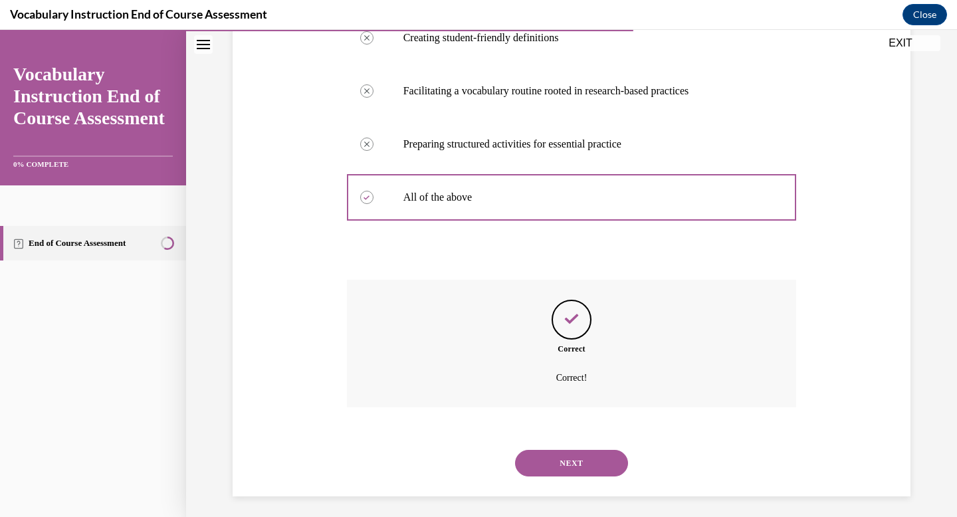
click at [587, 461] on button "NEXT" at bounding box center [571, 463] width 113 height 27
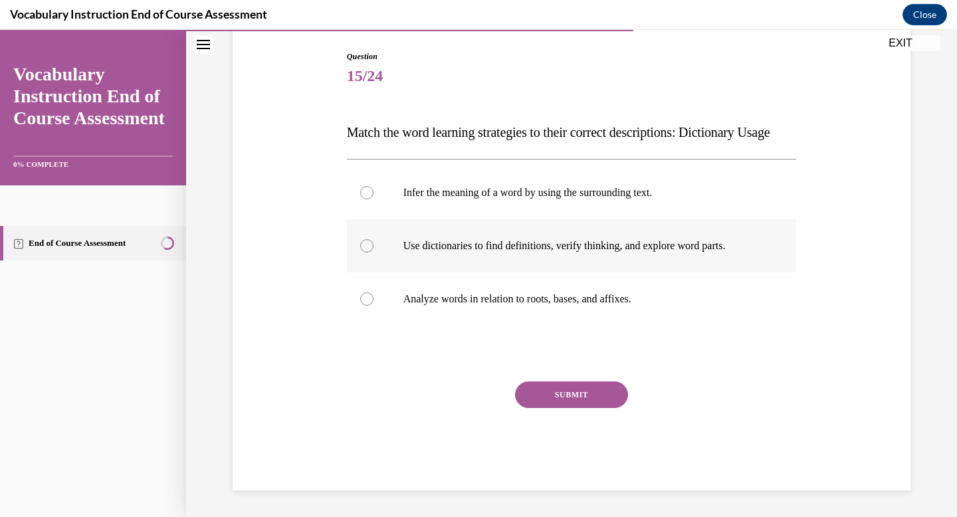
click at [516, 253] on p "Use dictionaries to find definitions, verify thinking, and explore word parts." at bounding box center [583, 245] width 360 height 13
click at [374, 253] on input "Use dictionaries to find definitions, verify thinking, and explore word parts." at bounding box center [366, 245] width 13 height 13
radio input "true"
click at [569, 398] on button "SUBMIT" at bounding box center [571, 395] width 113 height 27
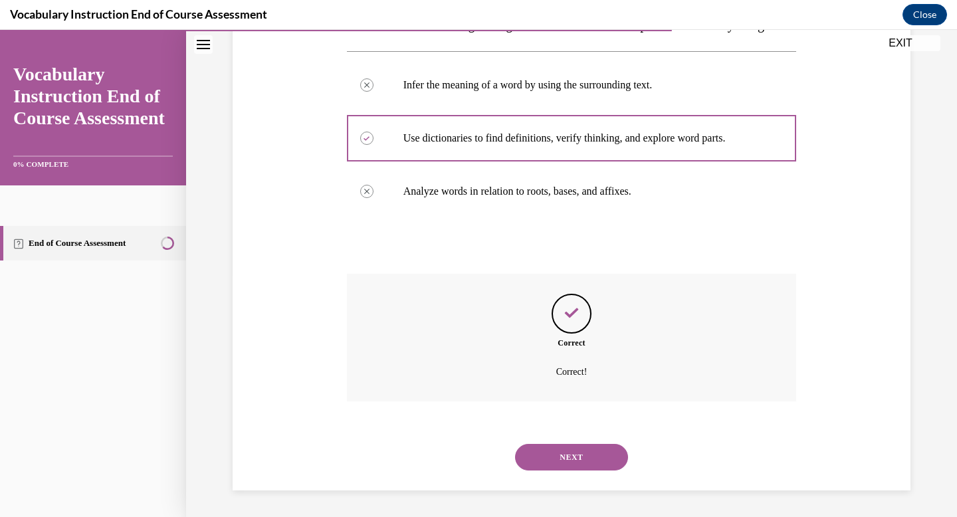
scroll to position [269, 0]
click at [572, 455] on button "NEXT" at bounding box center [571, 457] width 113 height 27
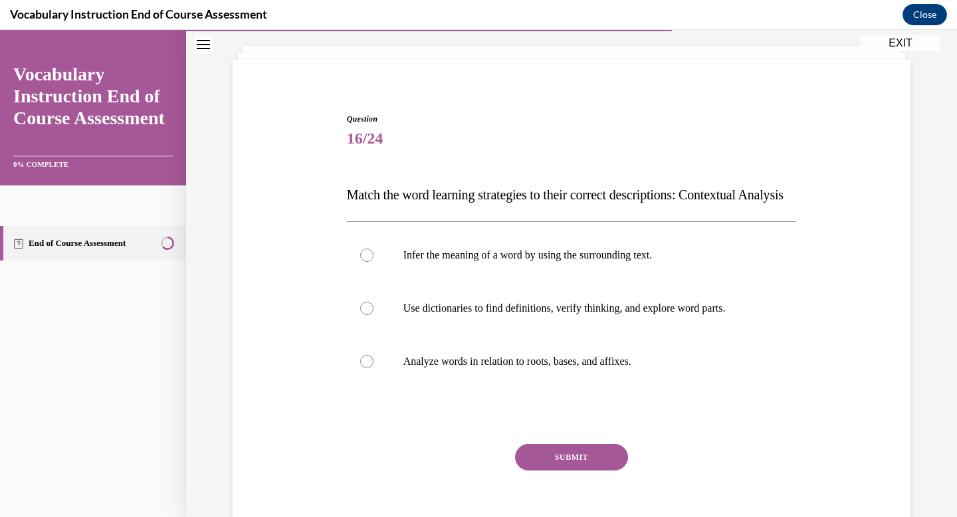
scroll to position [70, 0]
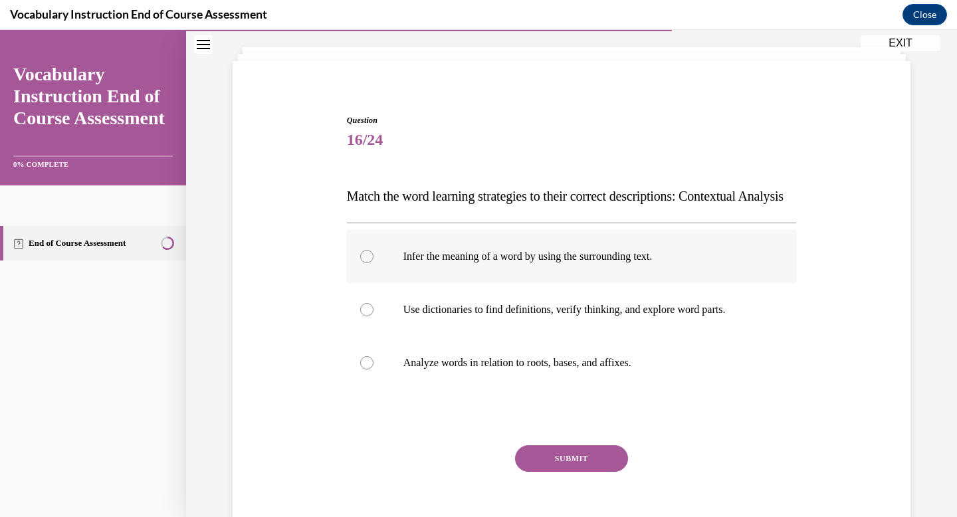
click at [543, 263] on p "Infer the meaning of a word by using the surrounding text." at bounding box center [583, 256] width 360 height 13
click at [374, 263] on input "Infer the meaning of a word by using the surrounding text." at bounding box center [366, 256] width 13 height 13
radio input "true"
click at [573, 472] on button "SUBMIT" at bounding box center [571, 458] width 113 height 27
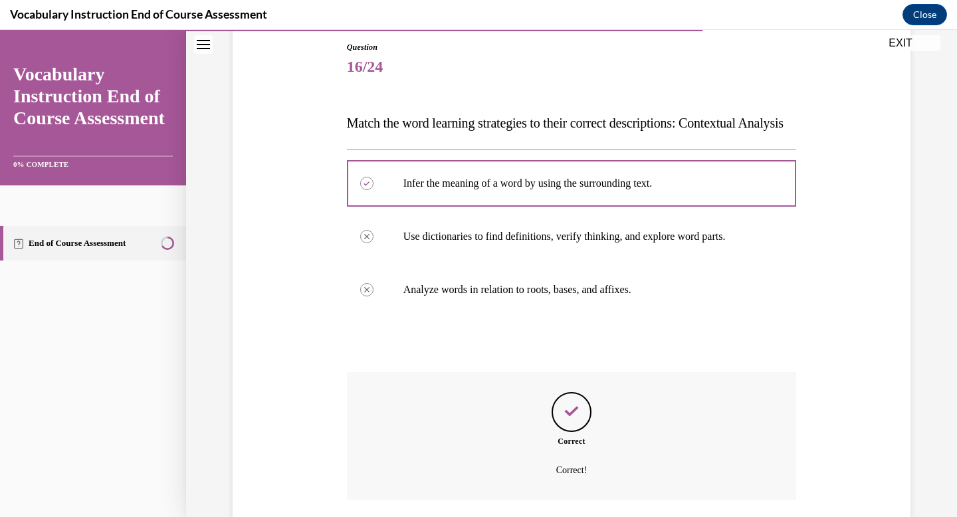
scroll to position [141, 0]
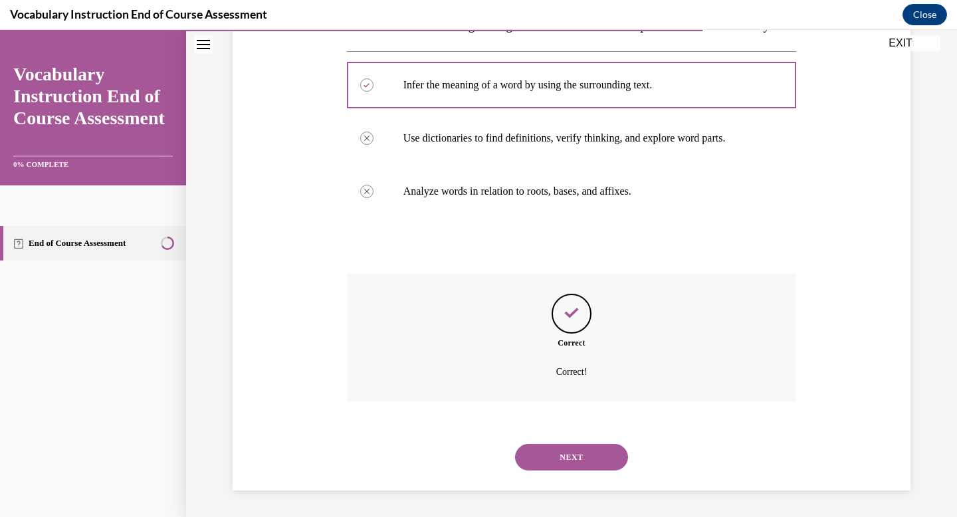
click at [578, 465] on button "NEXT" at bounding box center [571, 457] width 113 height 27
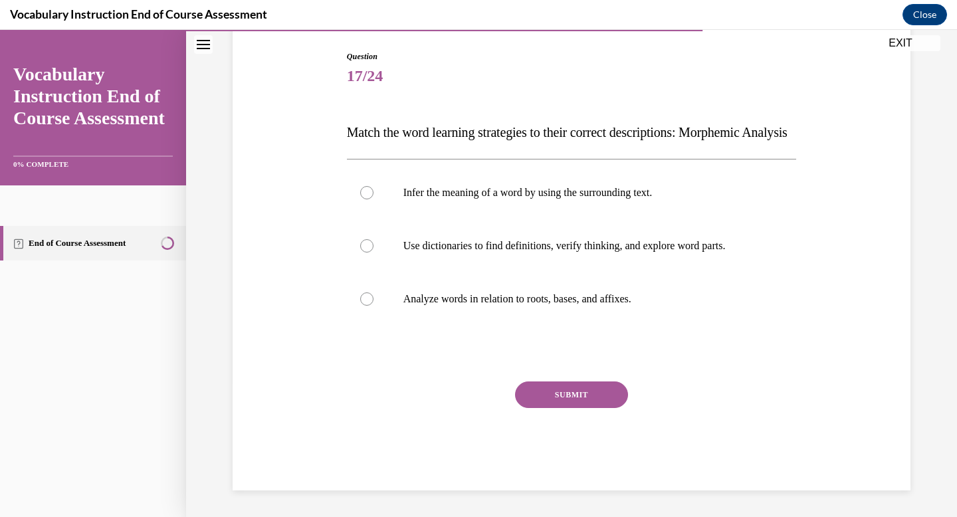
scroll to position [161, 0]
click at [552, 312] on label "Analyze words in relation to roots, bases, and affixes." at bounding box center [572, 299] width 450 height 53
click at [374, 306] on input "Analyze words in relation to roots, bases, and affixes." at bounding box center [366, 298] width 13 height 13
radio input "true"
click at [565, 394] on button "SUBMIT" at bounding box center [571, 395] width 113 height 27
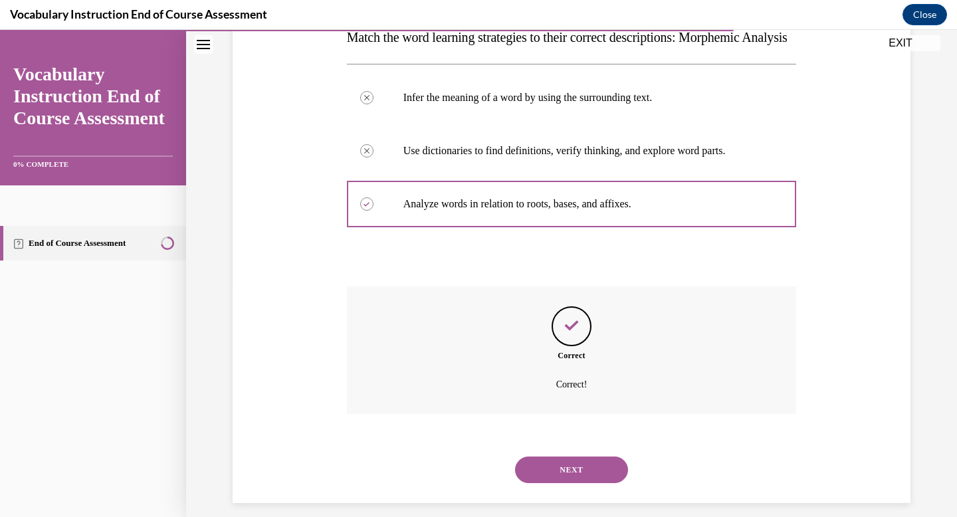
scroll to position [269, 0]
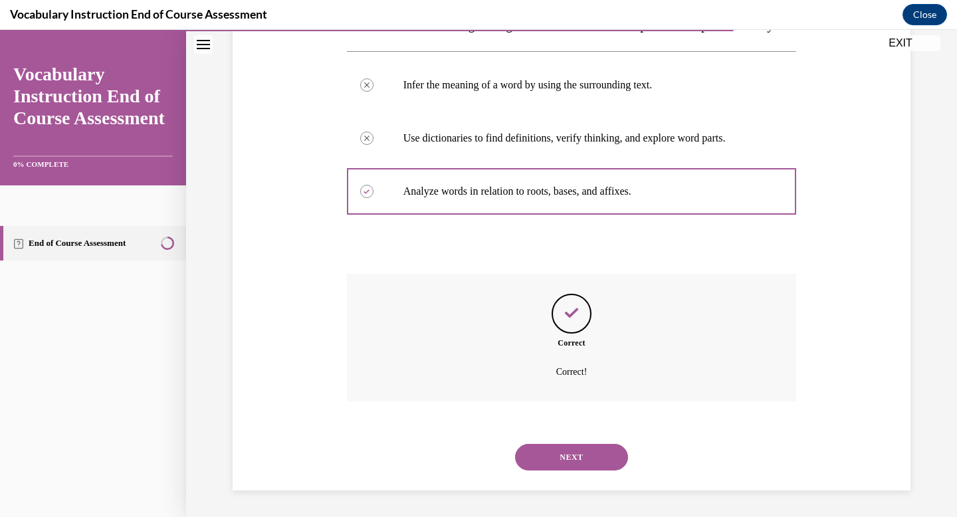
click at [578, 463] on button "NEXT" at bounding box center [571, 457] width 113 height 27
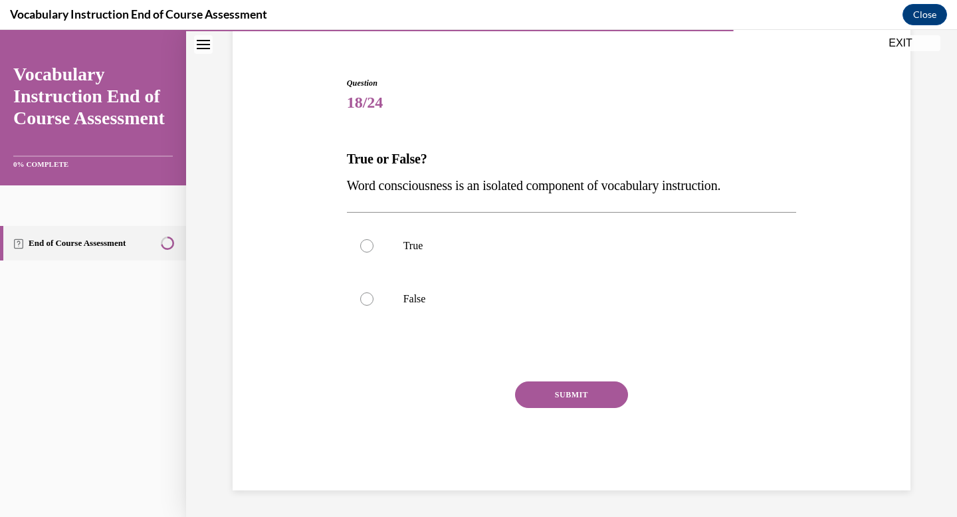
scroll to position [108, 0]
click at [413, 300] on p "False" at bounding box center [583, 298] width 360 height 13
click at [374, 300] on input "False" at bounding box center [366, 298] width 13 height 13
radio input "true"
click at [578, 398] on button "SUBMIT" at bounding box center [571, 395] width 113 height 27
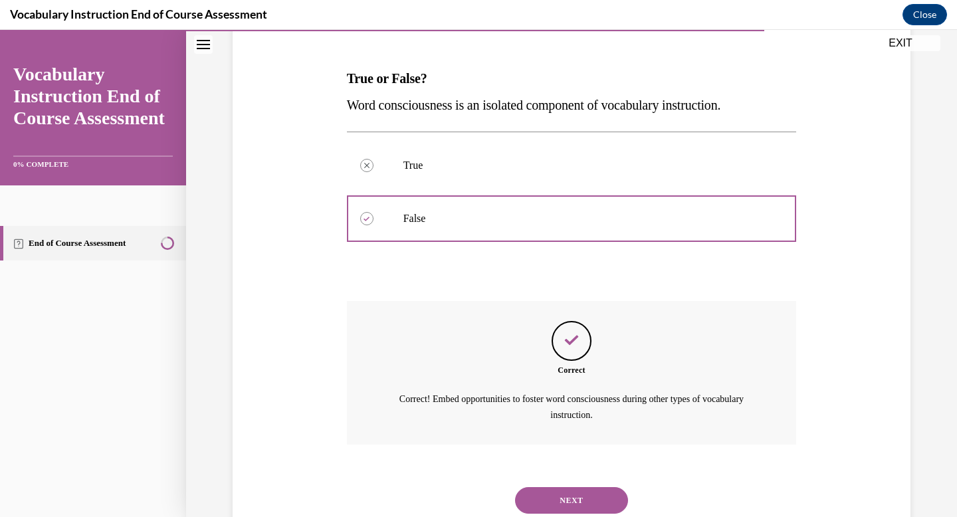
scroll to position [185, 0]
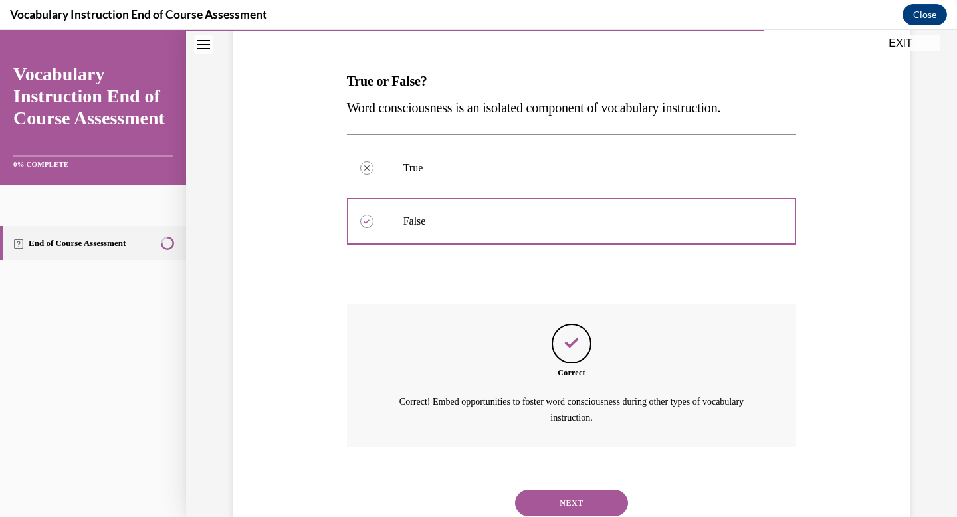
click at [582, 502] on button "NEXT" at bounding box center [571, 503] width 113 height 27
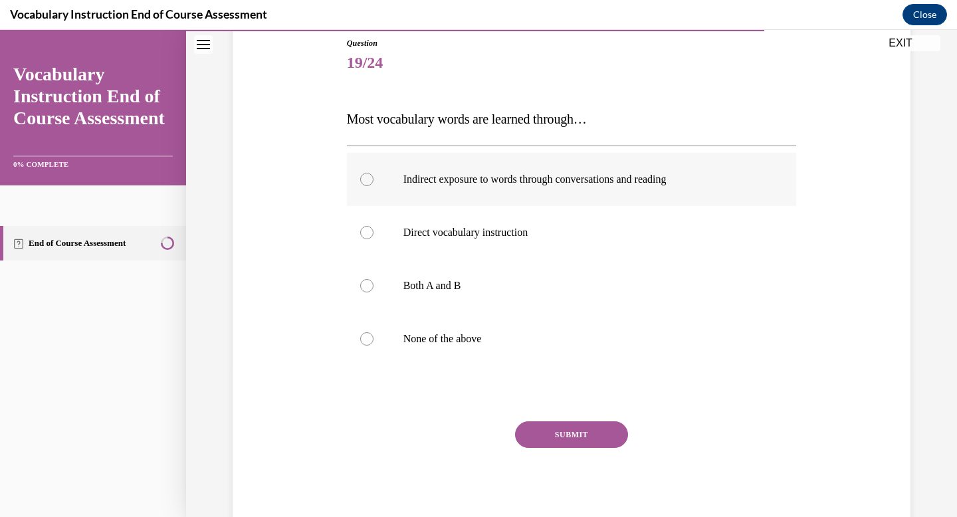
click at [520, 195] on label "Indirect exposure to words through conversations and reading" at bounding box center [572, 179] width 450 height 53
click at [374, 186] on input "Indirect exposure to words through conversations and reading" at bounding box center [366, 179] width 13 height 13
radio input "true"
click at [585, 438] on button "SUBMIT" at bounding box center [571, 434] width 113 height 27
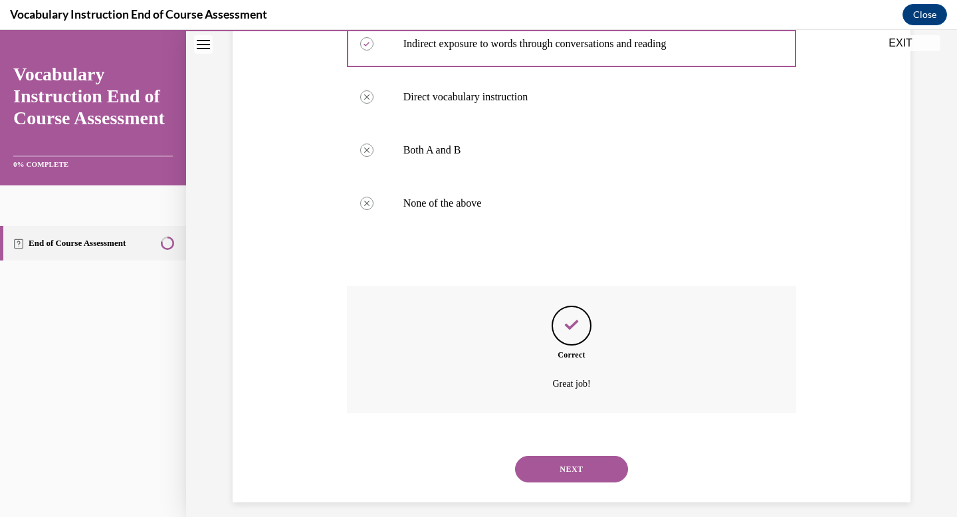
scroll to position [287, 0]
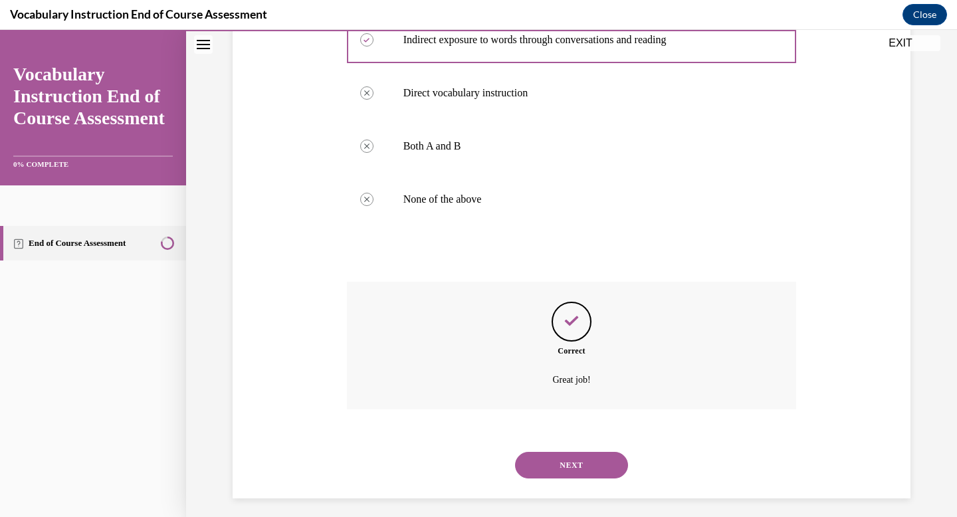
click at [582, 466] on button "NEXT" at bounding box center [571, 465] width 113 height 27
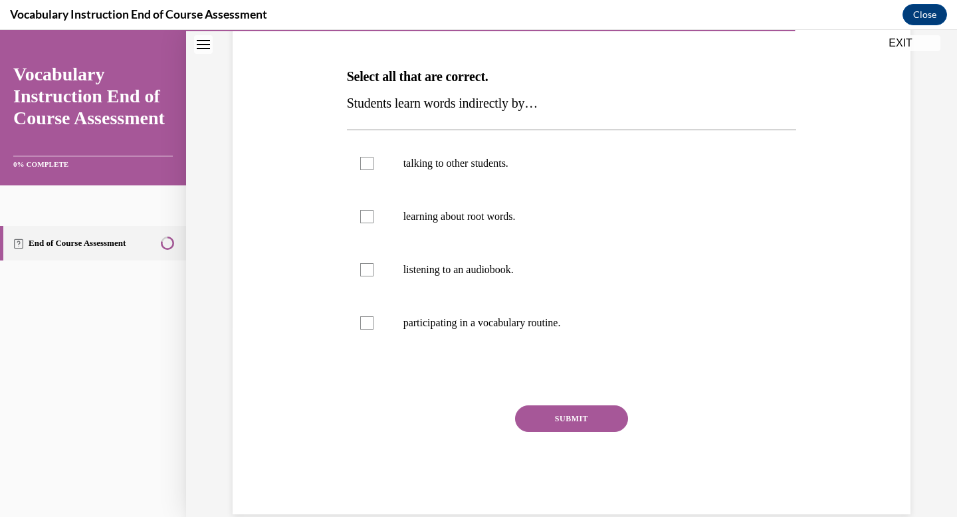
scroll to position [193, 0]
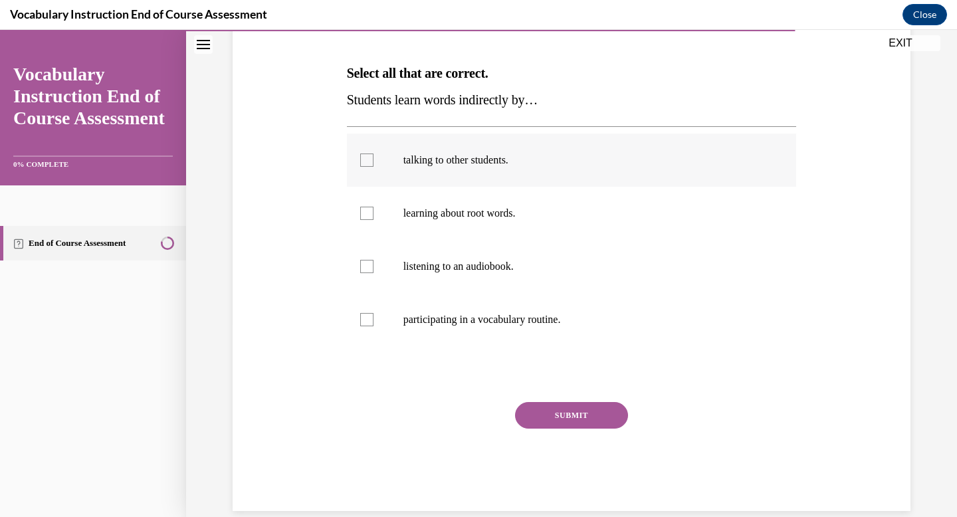
click at [448, 166] on label "talking to other students." at bounding box center [572, 160] width 450 height 53
click at [374, 166] on input "talking to other students." at bounding box center [366, 160] width 13 height 13
checkbox input "true"
click at [462, 264] on p "listening to an audiobook." at bounding box center [583, 266] width 360 height 13
click at [374, 264] on input "listening to an audiobook." at bounding box center [366, 266] width 13 height 13
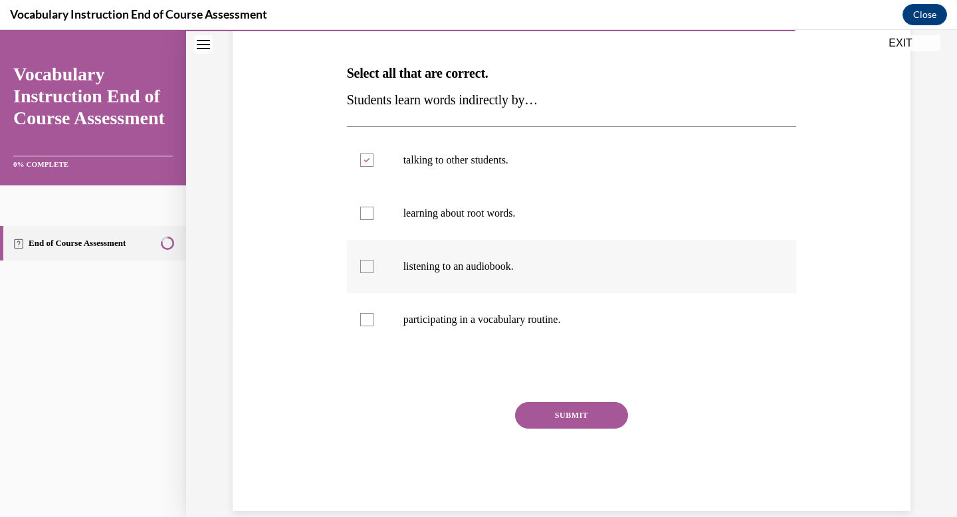
checkbox input "true"
click at [586, 417] on button "SUBMIT" at bounding box center [571, 415] width 113 height 27
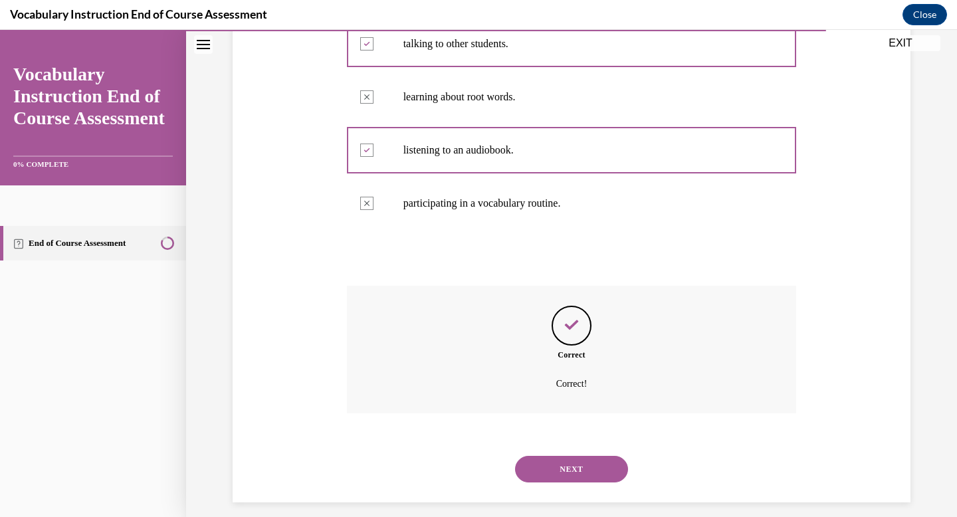
scroll to position [322, 0]
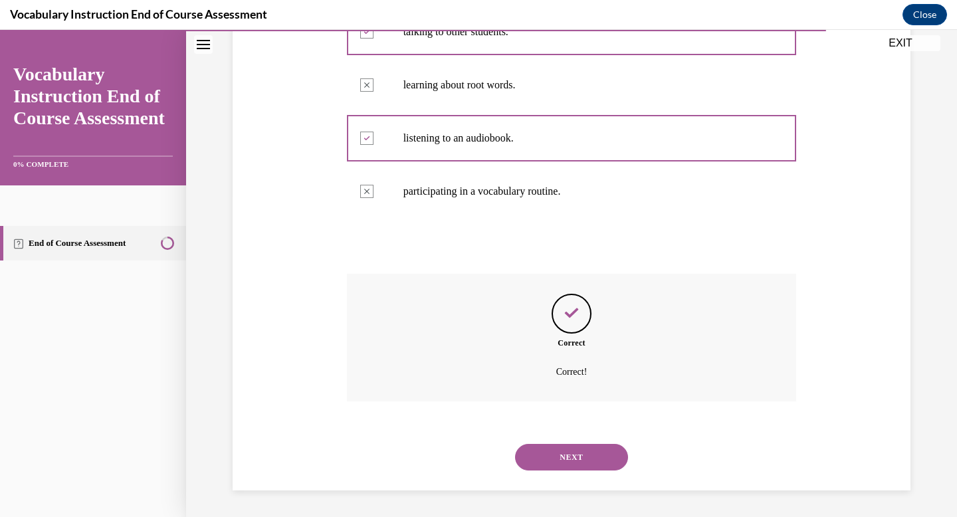
click at [580, 459] on button "NEXT" at bounding box center [571, 457] width 113 height 27
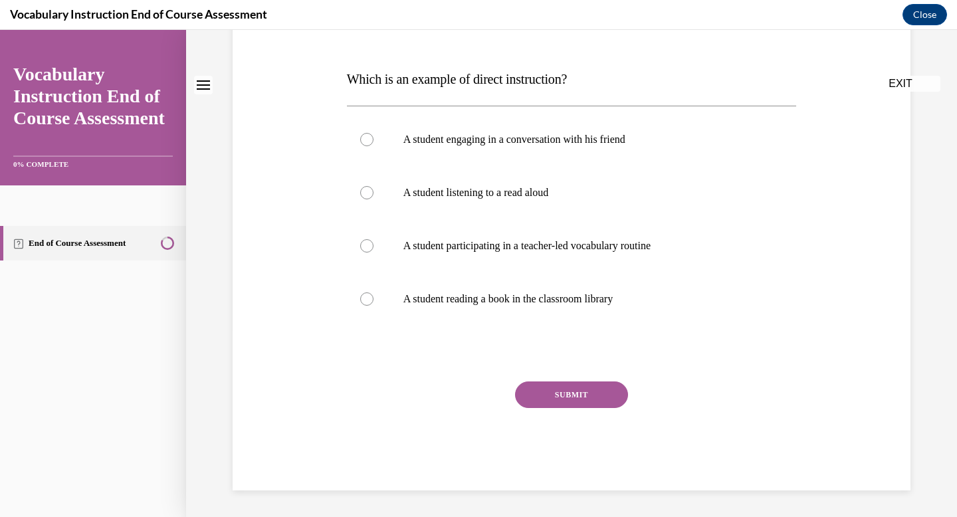
scroll to position [0, 0]
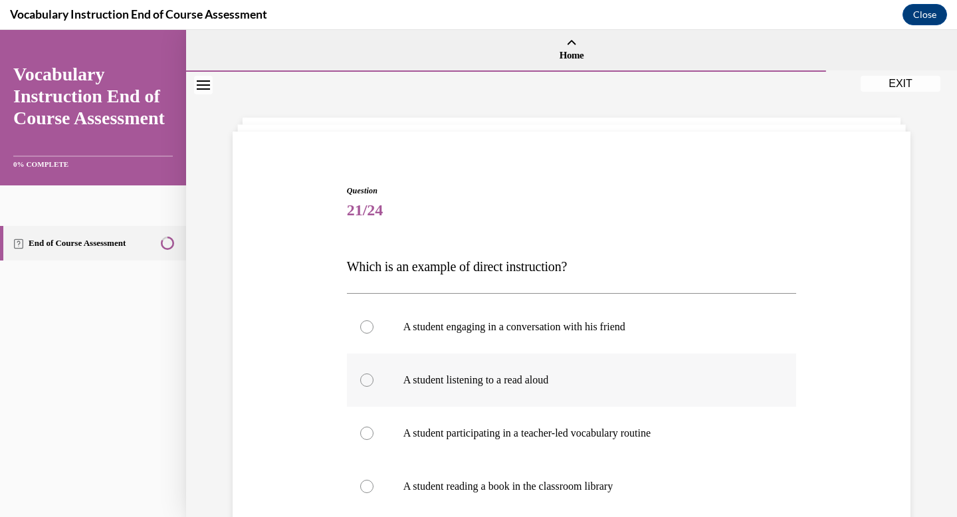
click at [509, 394] on label "A student listening to a read aloud" at bounding box center [572, 380] width 450 height 53
click at [374, 387] on input "A student listening to a read aloud" at bounding box center [366, 380] width 13 height 13
radio input "true"
click at [509, 394] on label "A student listening to a read aloud" at bounding box center [572, 380] width 450 height 53
click at [374, 387] on input "A student listening to a read aloud" at bounding box center [366, 380] width 13 height 13
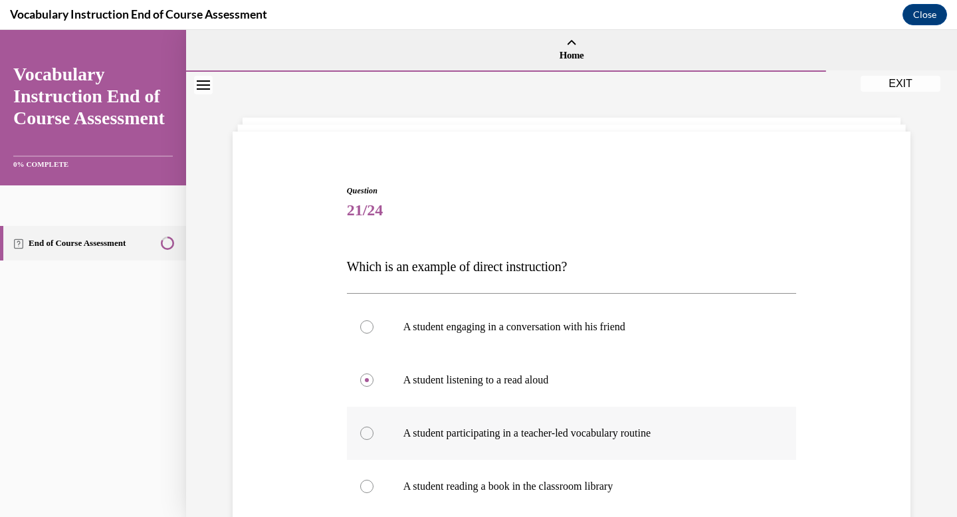
click at [517, 431] on p "A student participating in a teacher-led vocabulary routine" at bounding box center [583, 433] width 360 height 13
click at [374, 431] on input "A student participating in a teacher-led vocabulary routine" at bounding box center [366, 433] width 13 height 13
radio input "true"
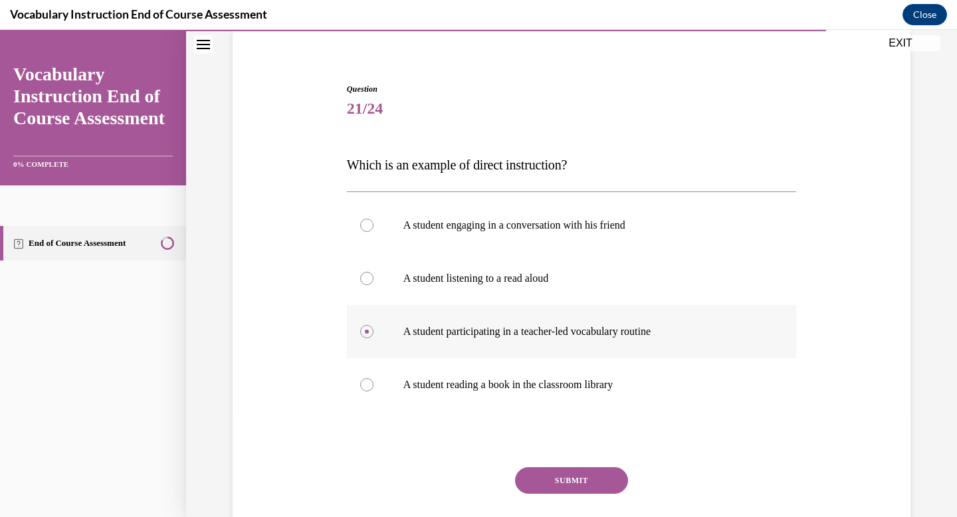
scroll to position [107, 0]
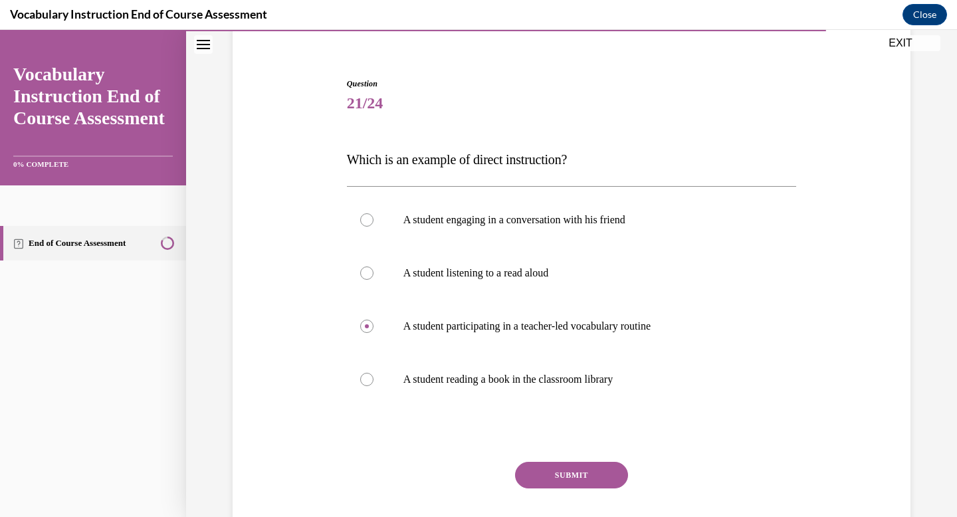
click at [558, 473] on button "SUBMIT" at bounding box center [571, 475] width 113 height 27
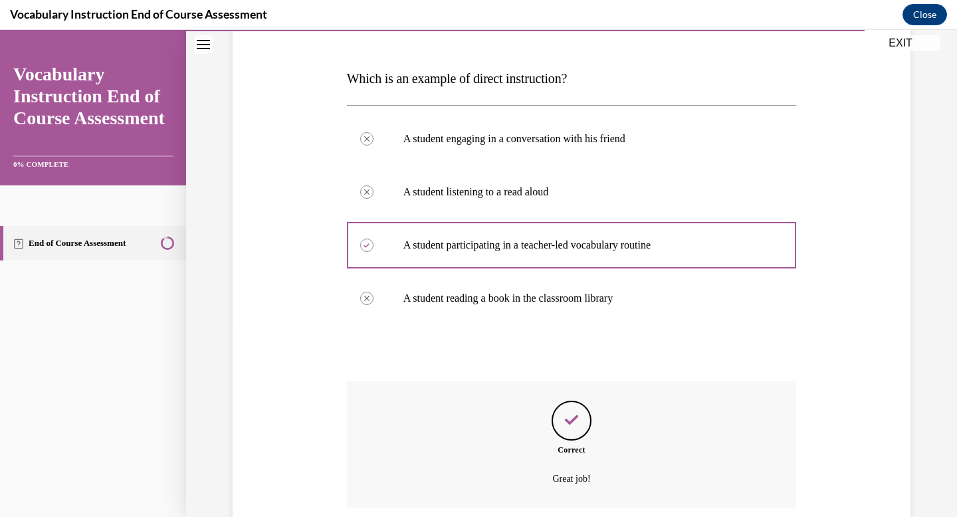
scroll to position [185, 0]
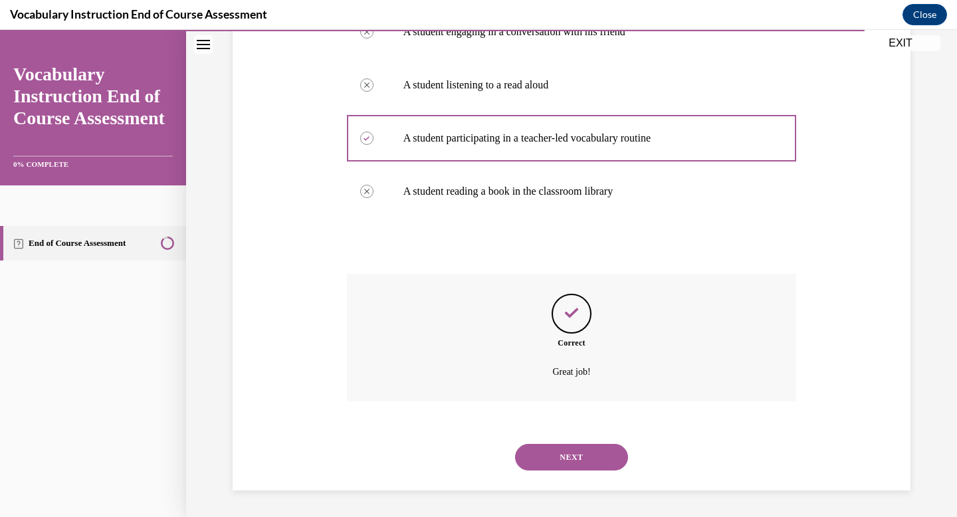
click at [564, 465] on button "NEXT" at bounding box center [571, 457] width 113 height 27
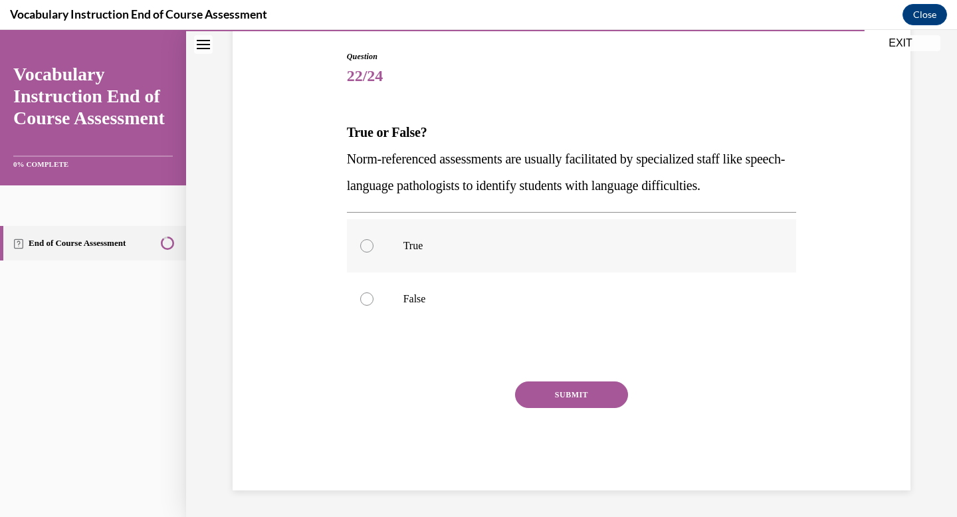
click at [409, 238] on label "True" at bounding box center [572, 245] width 450 height 53
click at [374, 239] on input "True" at bounding box center [366, 245] width 13 height 13
radio input "true"
click at [542, 389] on button "SUBMIT" at bounding box center [571, 395] width 113 height 27
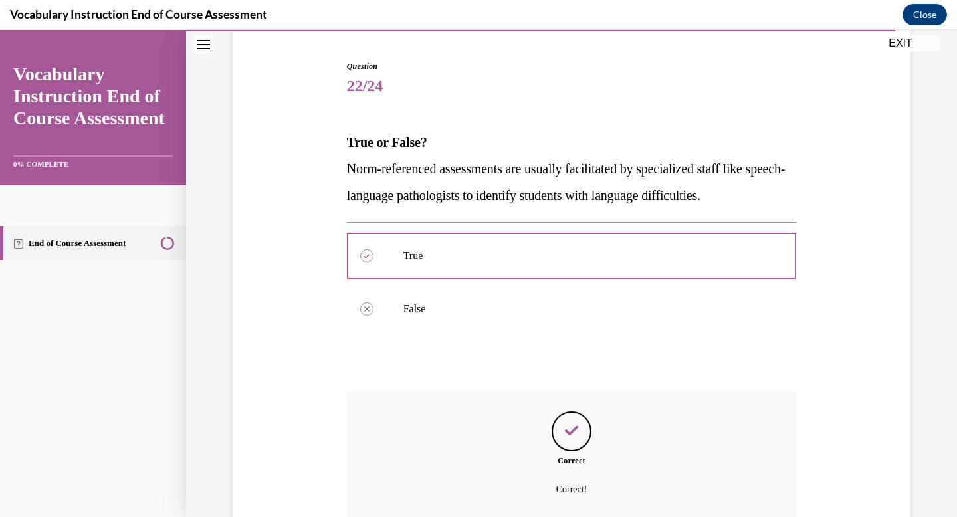
scroll to position [242, 0]
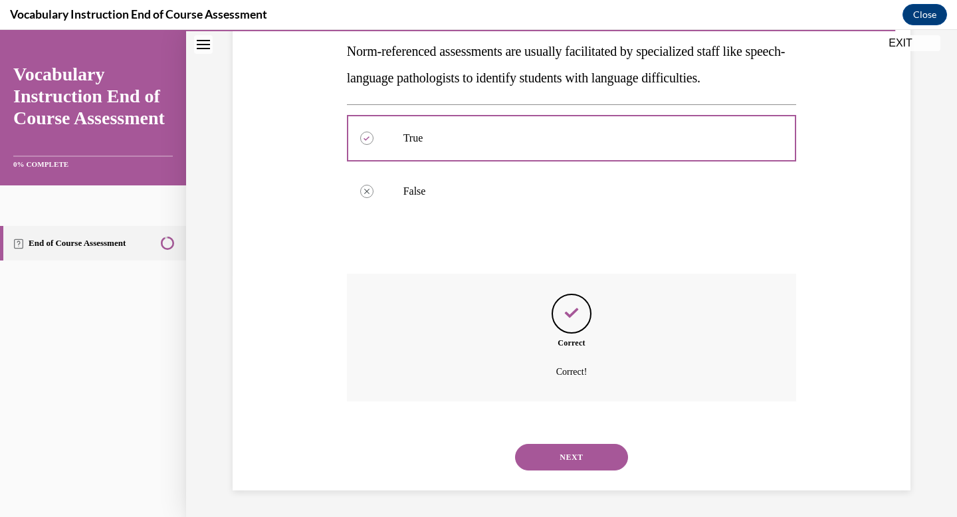
click at [576, 460] on button "NEXT" at bounding box center [571, 457] width 113 height 27
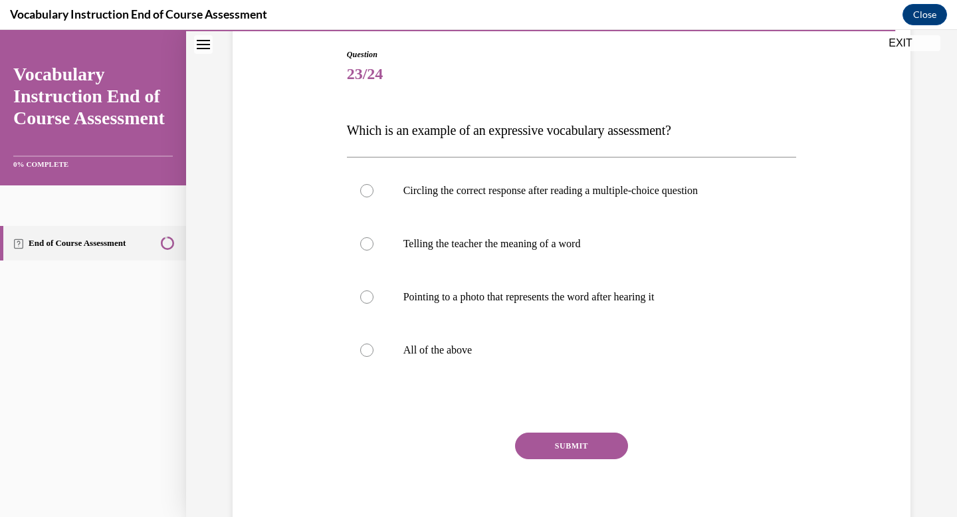
scroll to position [132, 0]
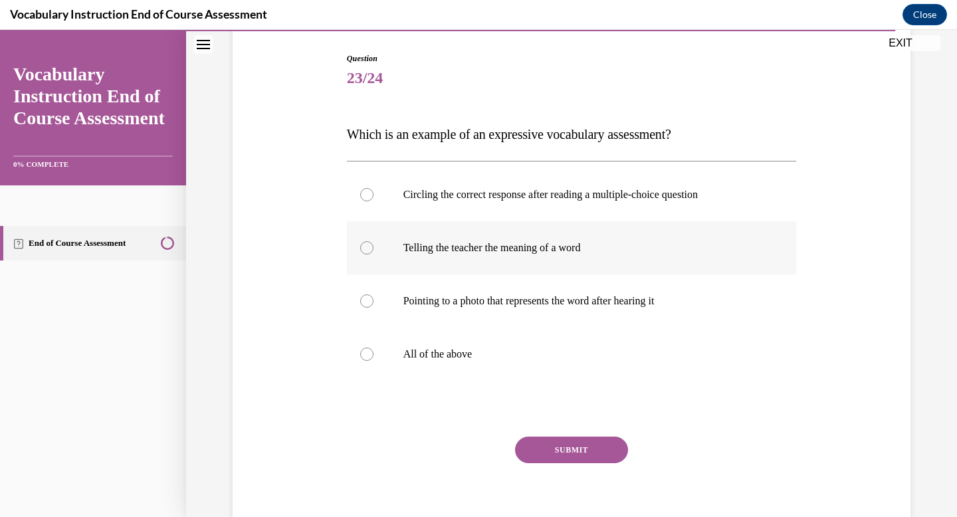
click at [516, 261] on label "Telling the teacher the meaning of a word" at bounding box center [572, 247] width 450 height 53
click at [374, 255] on input "Telling the teacher the meaning of a word" at bounding box center [366, 247] width 13 height 13
radio input "true"
click at [484, 355] on p "All of the above" at bounding box center [583, 354] width 360 height 13
click at [374, 355] on input "All of the above" at bounding box center [366, 354] width 13 height 13
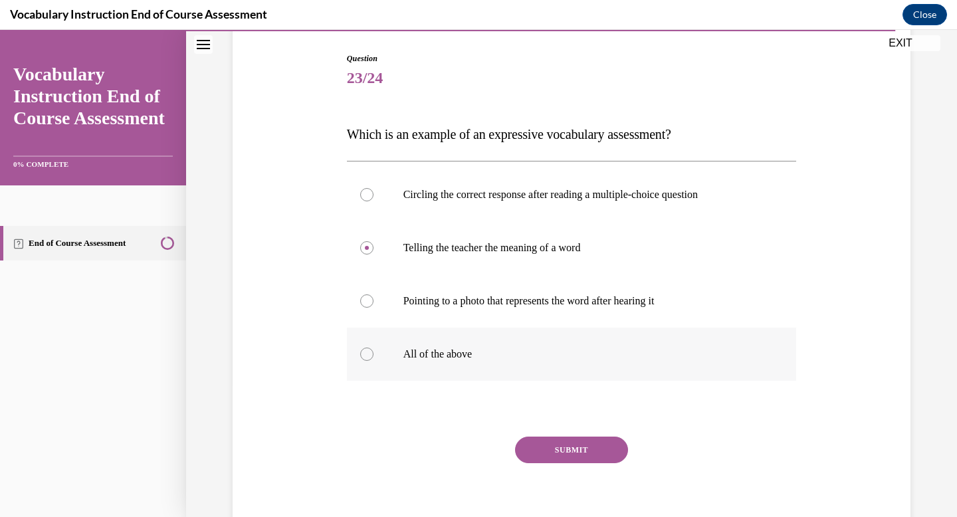
radio input "true"
click at [484, 355] on p "All of the above" at bounding box center [583, 354] width 360 height 13
click at [374, 355] on input "All of the above" at bounding box center [366, 354] width 13 height 13
click at [566, 241] on p "Telling the teacher the meaning of a word" at bounding box center [583, 247] width 360 height 13
click at [374, 241] on input "Telling the teacher the meaning of a word" at bounding box center [366, 247] width 13 height 13
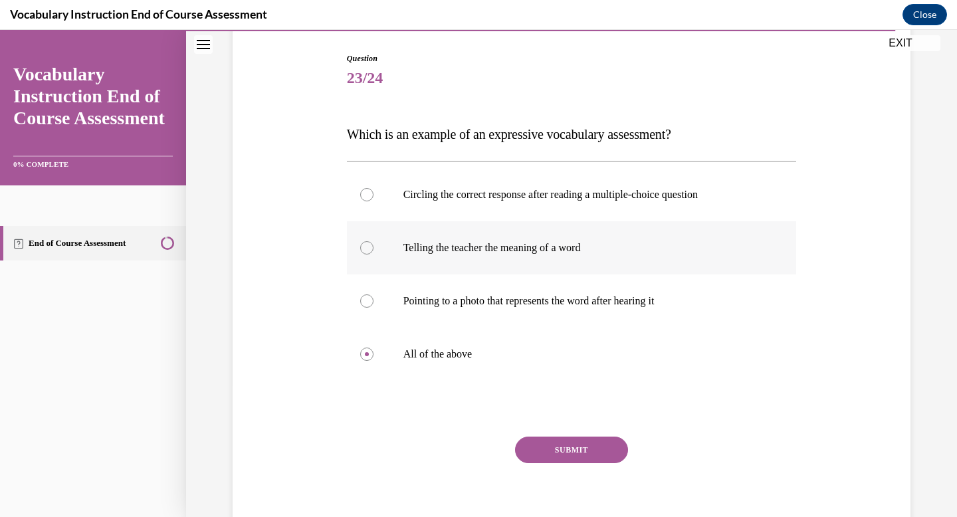
radio input "true"
click at [582, 445] on button "SUBMIT" at bounding box center [571, 450] width 113 height 27
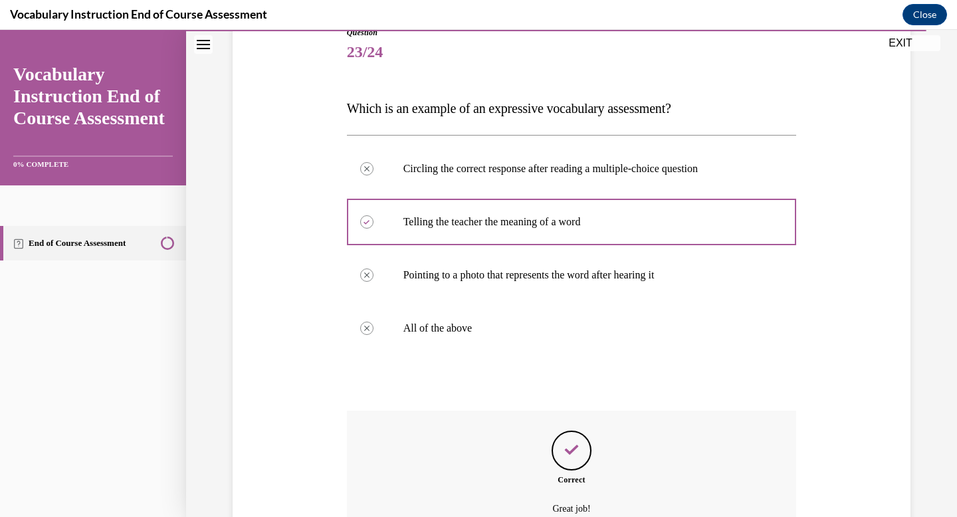
scroll to position [135, 0]
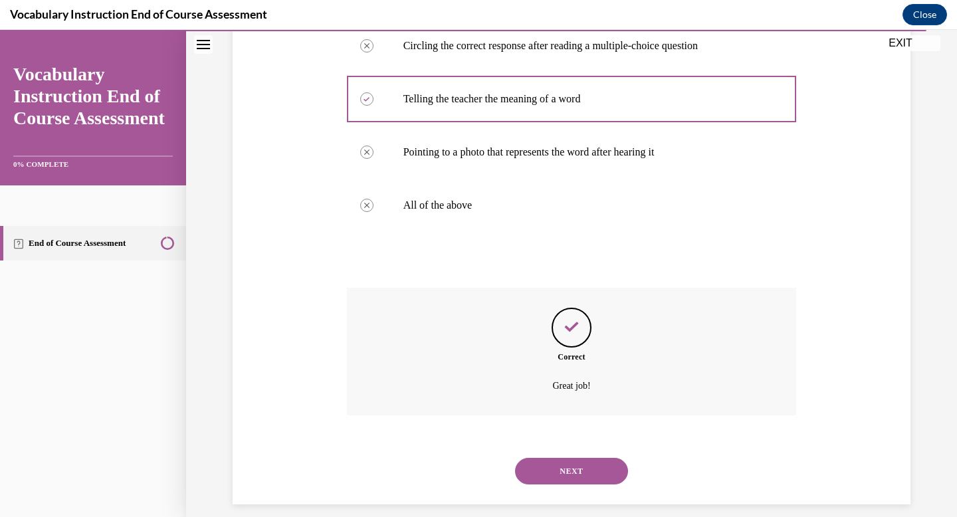
click at [595, 473] on button "NEXT" at bounding box center [571, 471] width 113 height 27
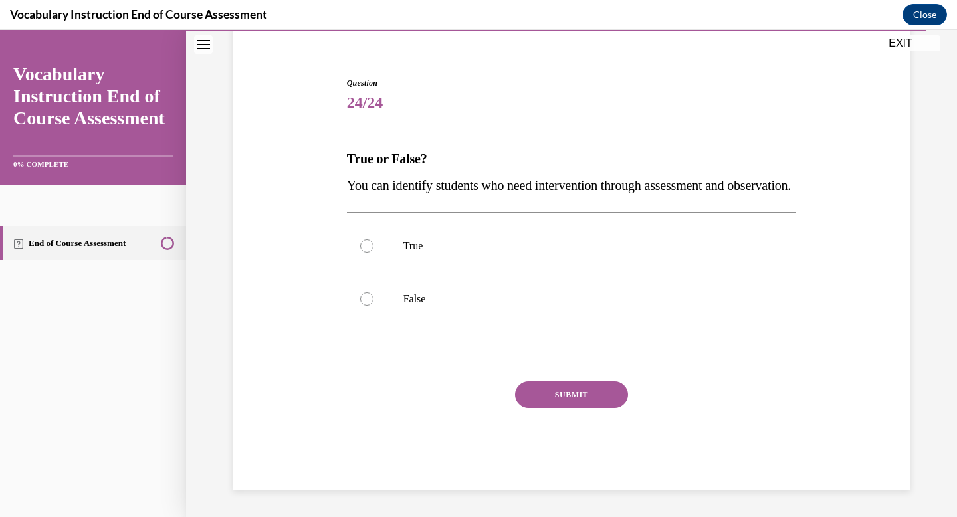
scroll to position [134, 0]
click at [452, 259] on label "True" at bounding box center [572, 245] width 450 height 53
click at [374, 253] on input "True" at bounding box center [366, 245] width 13 height 13
radio input "true"
click at [602, 396] on button "SUBMIT" at bounding box center [571, 395] width 113 height 27
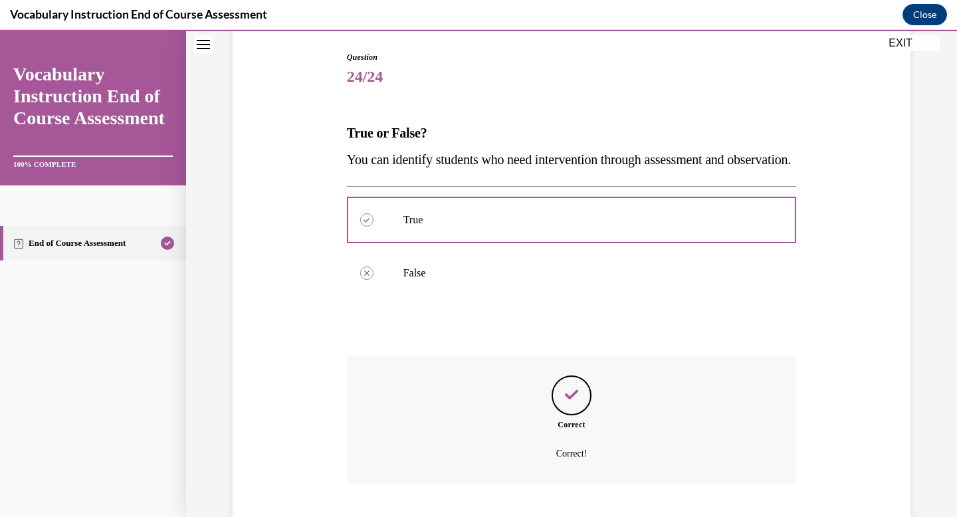
scroll to position [242, 0]
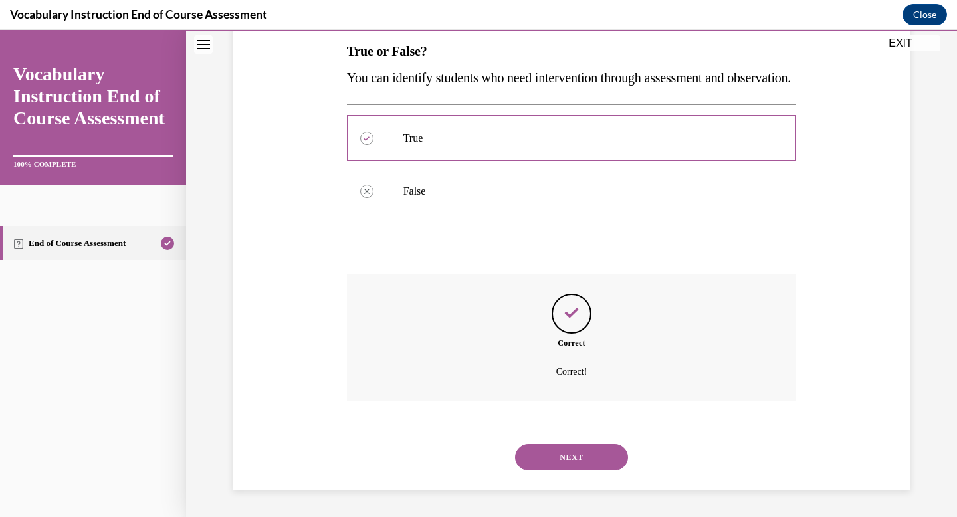
click at [592, 457] on button "NEXT" at bounding box center [571, 457] width 113 height 27
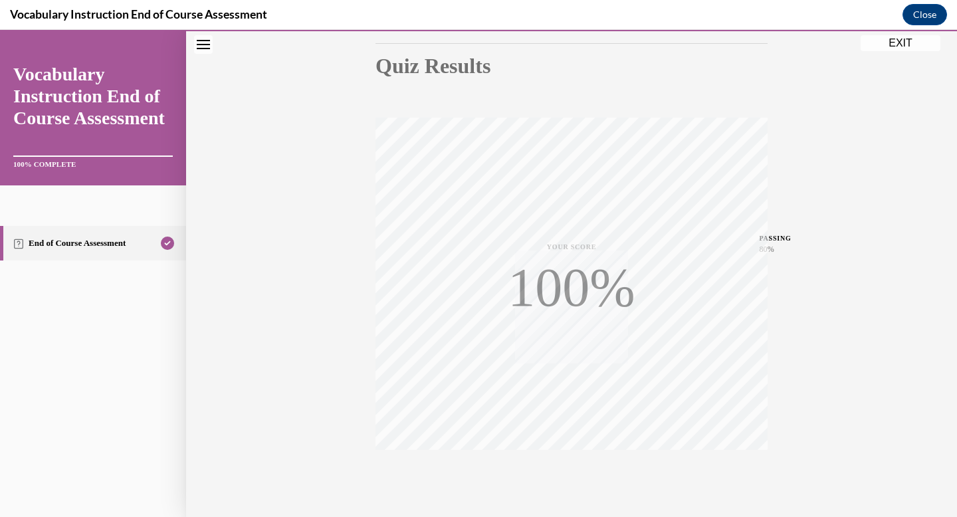
scroll to position [194, 0]
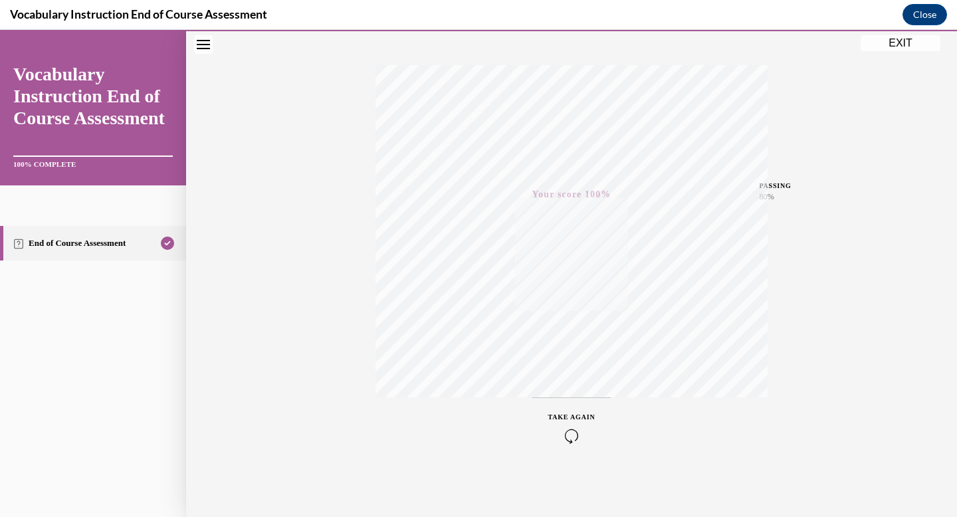
click at [891, 45] on button "EXIT" at bounding box center [901, 43] width 80 height 16
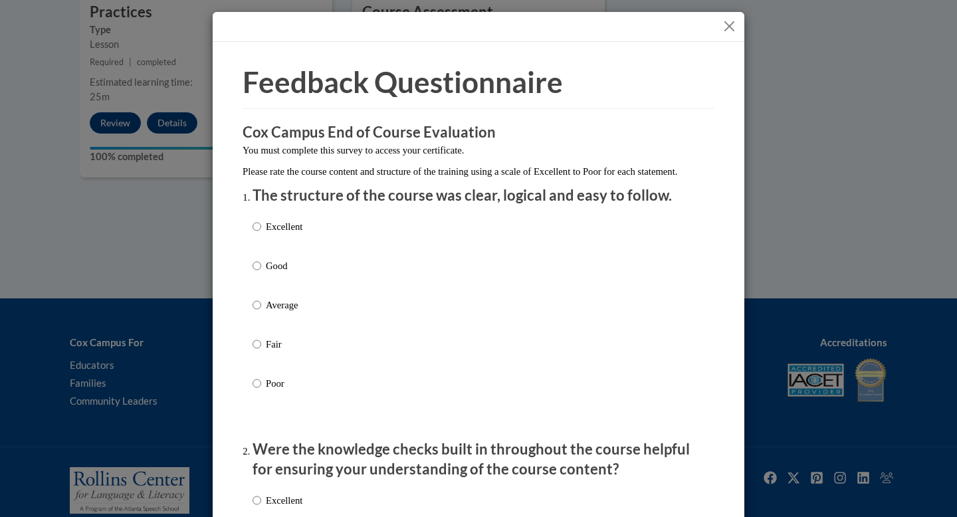
click at [286, 234] on p "Excellent" at bounding box center [284, 226] width 37 height 15
click at [261, 234] on input "Excellent" at bounding box center [257, 226] width 9 height 15
radio input "true"
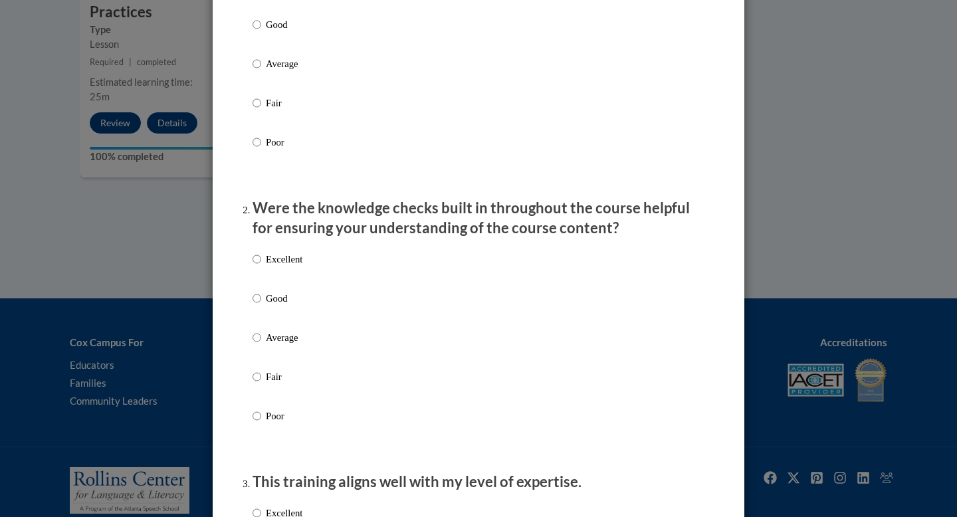
scroll to position [249, 0]
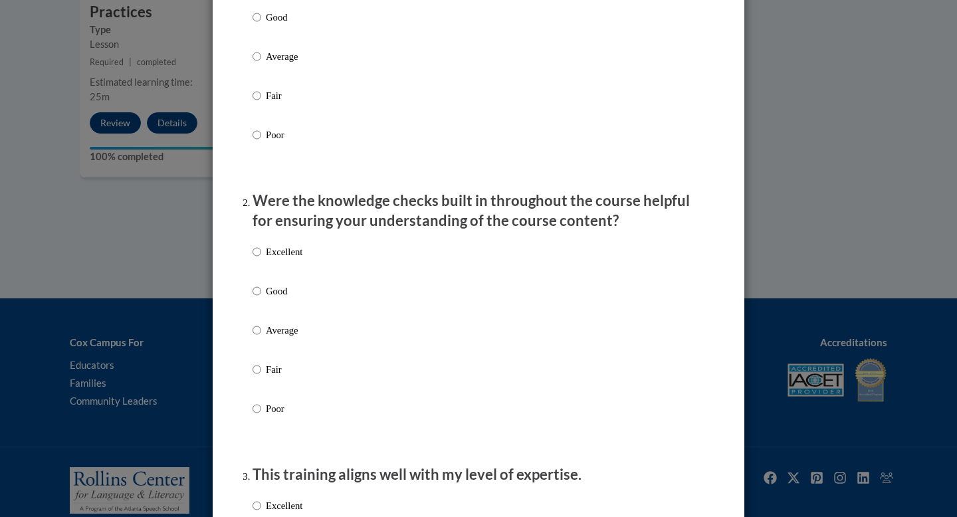
click at [296, 259] on p "Excellent" at bounding box center [284, 252] width 37 height 15
click at [261, 259] on input "Excellent" at bounding box center [257, 252] width 9 height 15
radio input "true"
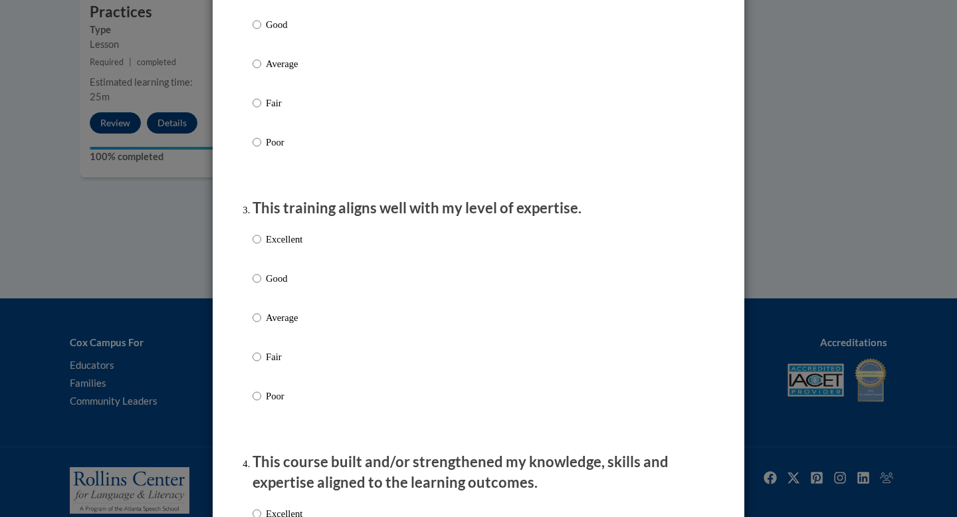
scroll to position [551, 0]
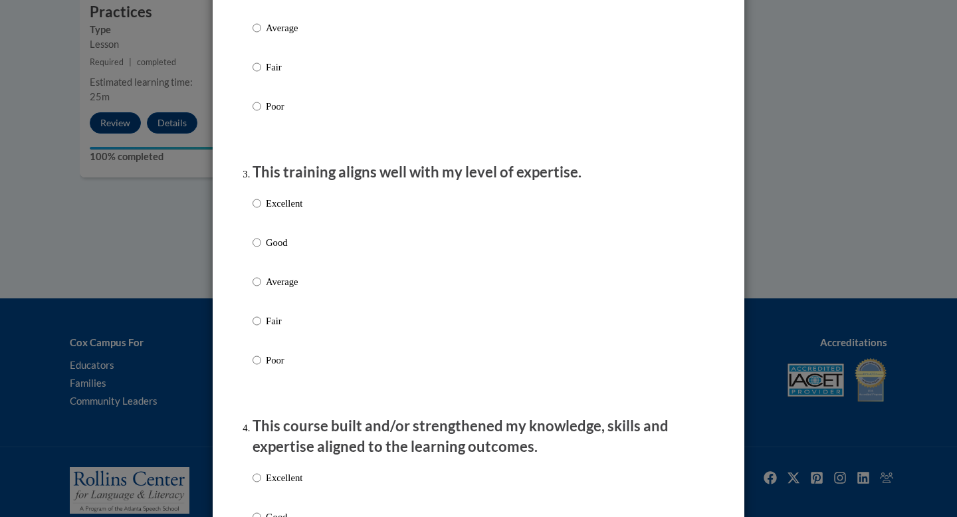
click at [292, 225] on label "Excellent" at bounding box center [278, 214] width 50 height 36
click at [261, 211] on input "Excellent" at bounding box center [257, 203] width 9 height 15
radio input "true"
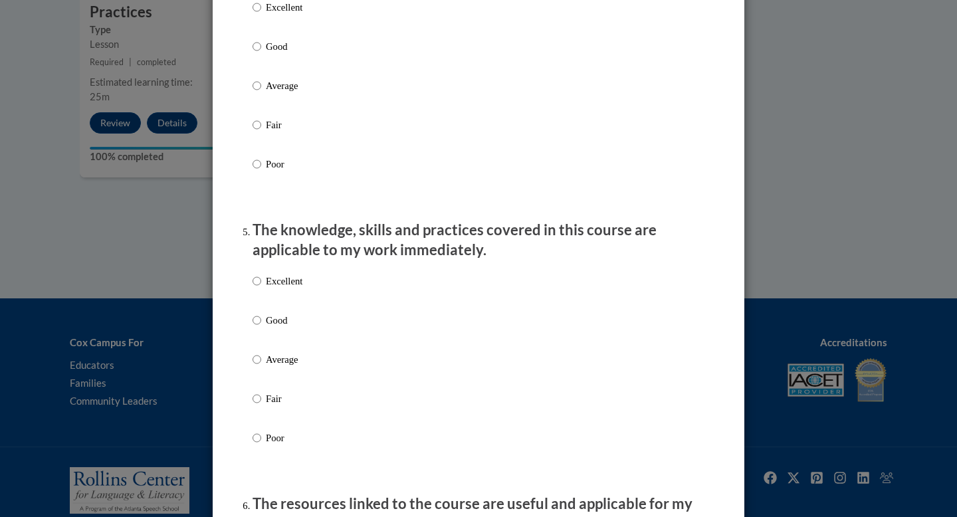
scroll to position [1026, 0]
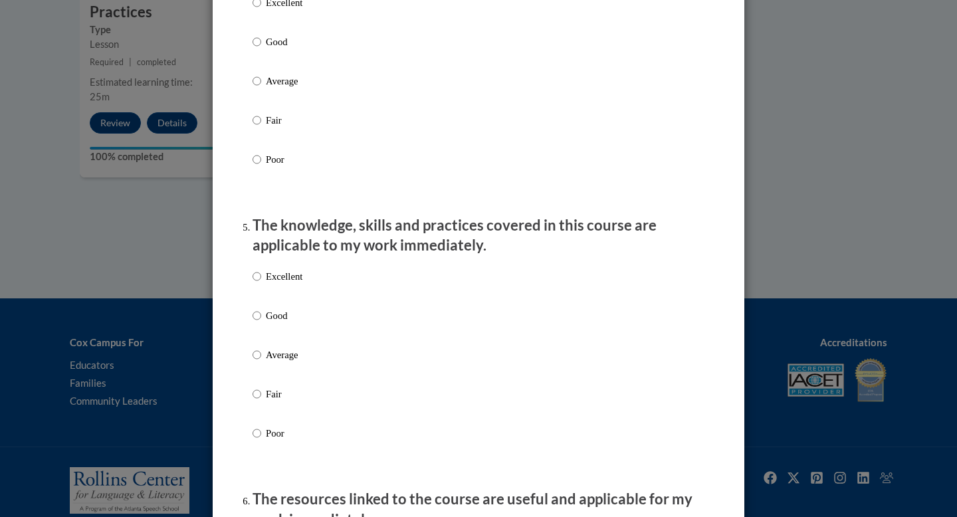
click at [284, 10] on p "Excellent" at bounding box center [284, 2] width 37 height 15
click at [261, 10] on input "Excellent" at bounding box center [257, 2] width 9 height 15
radio input "true"
click at [291, 284] on p "Excellent" at bounding box center [284, 276] width 37 height 15
click at [261, 284] on input "Excellent" at bounding box center [257, 276] width 9 height 15
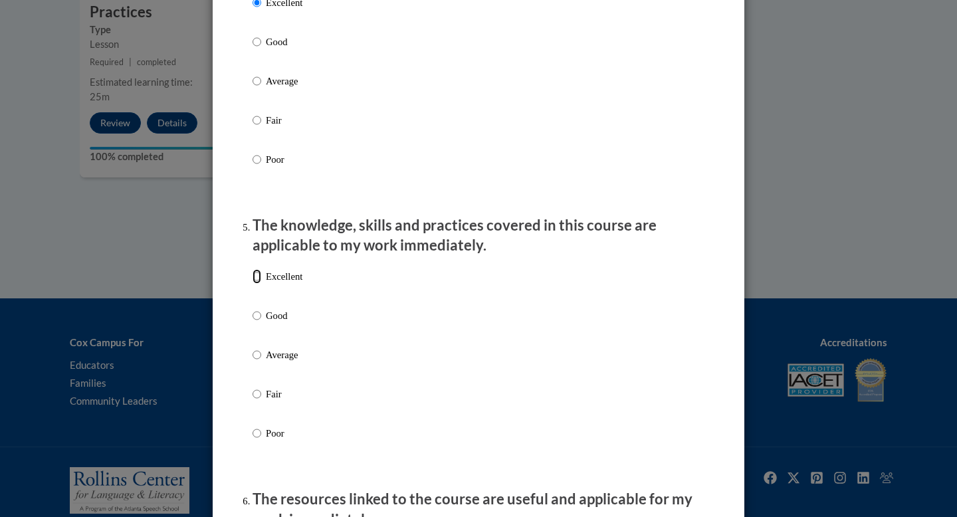
radio input "true"
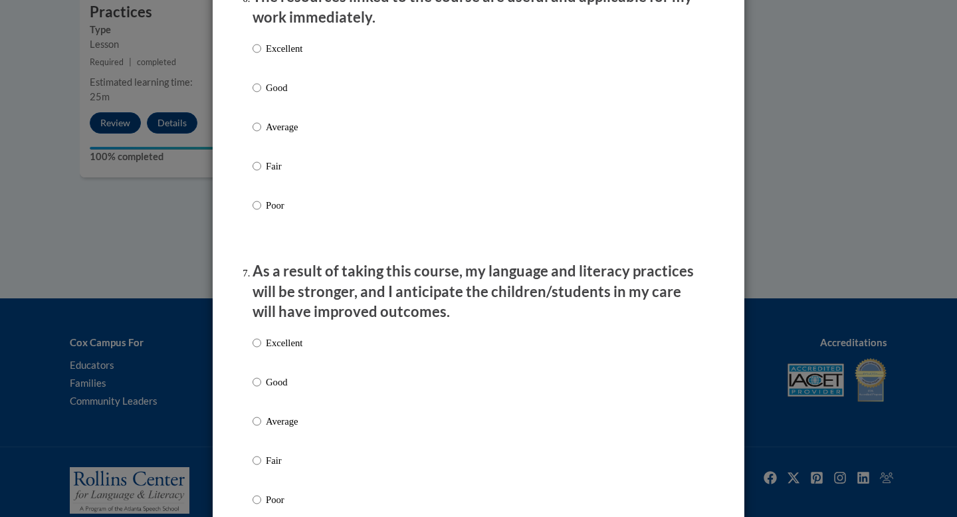
scroll to position [1513, 0]
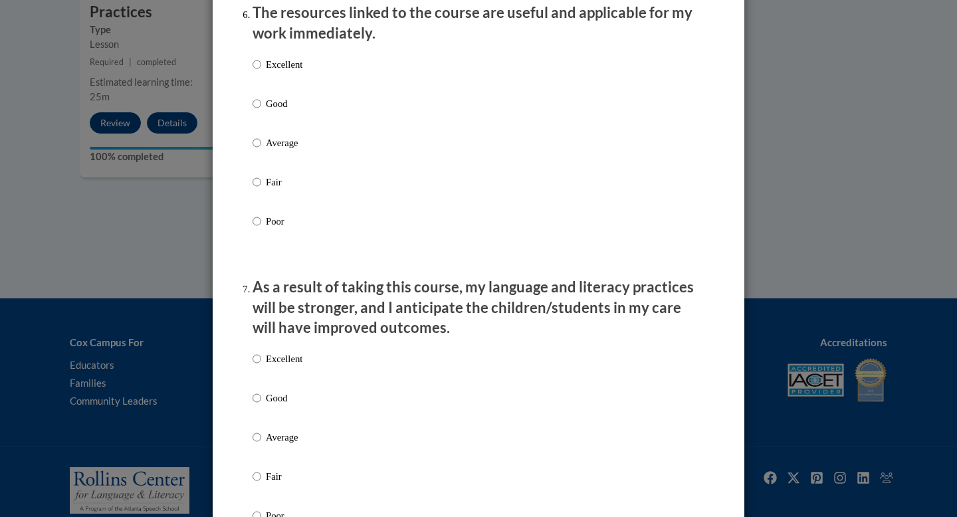
click at [275, 64] on div "Excellent Good Average Fair Poor" at bounding box center [278, 154] width 50 height 206
click at [281, 72] on p "Excellent" at bounding box center [284, 64] width 37 height 15
click at [261, 72] on input "Excellent" at bounding box center [257, 64] width 9 height 15
radio input "true"
click at [284, 366] on p "Excellent" at bounding box center [284, 359] width 37 height 15
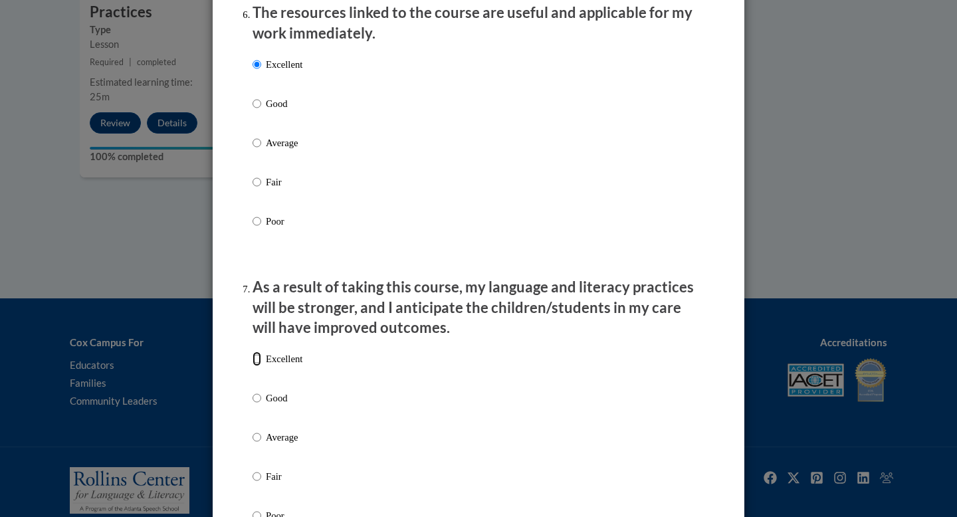
click at [261, 366] on input "Excellent" at bounding box center [257, 359] width 9 height 15
radio input "true"
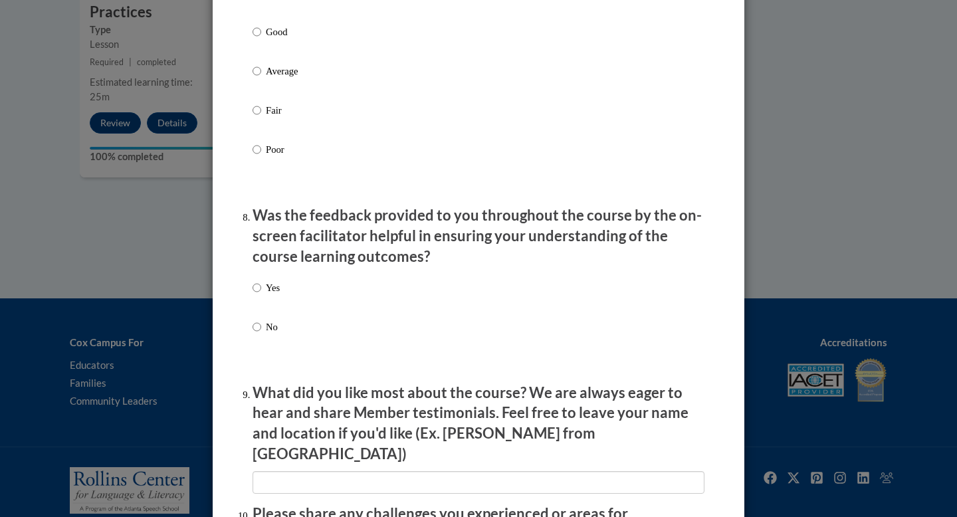
scroll to position [2248, 0]
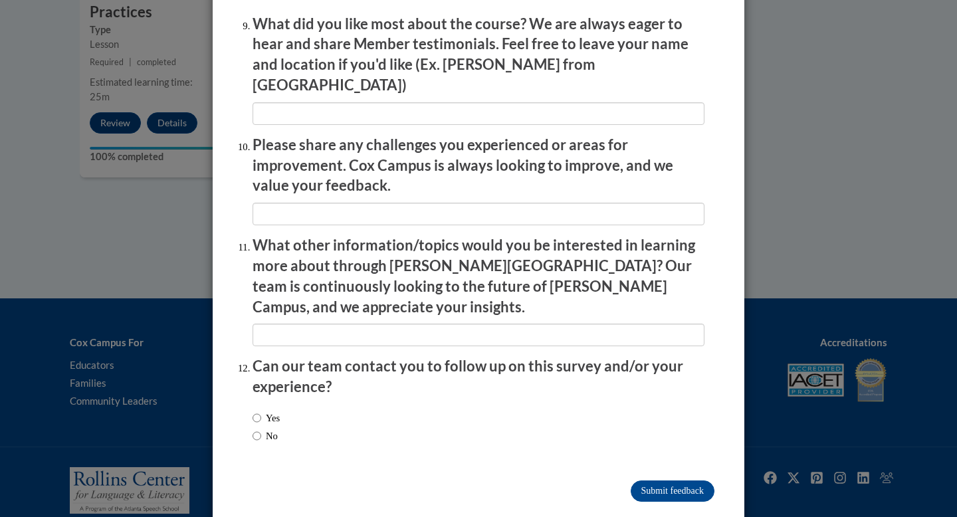
click at [280, 429] on span "No" at bounding box center [266, 436] width 27 height 15
click at [263, 429] on label "No" at bounding box center [265, 436] width 25 height 15
click at [261, 429] on input "No" at bounding box center [257, 436] width 9 height 15
radio input "true"
click at [679, 481] on input "Submit feedback" at bounding box center [673, 491] width 84 height 21
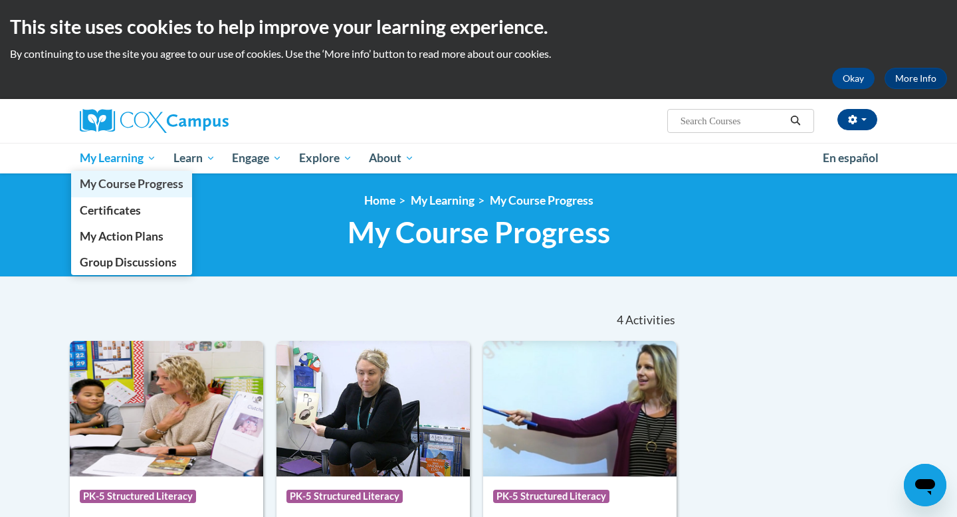
click at [133, 196] on link "My Course Progress" at bounding box center [131, 184] width 121 height 26
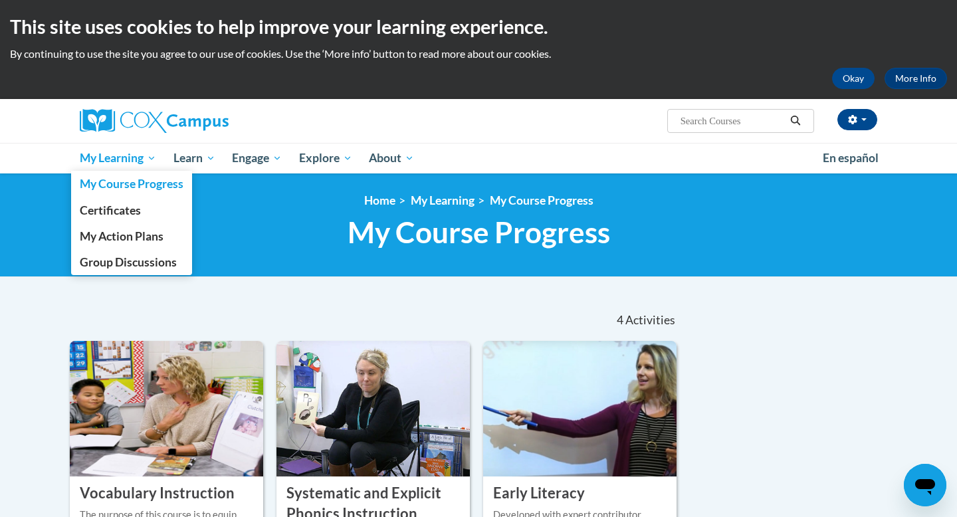
click at [120, 168] on link "My Learning" at bounding box center [118, 158] width 94 height 31
click at [123, 205] on span "Certificates" at bounding box center [110, 210] width 61 height 14
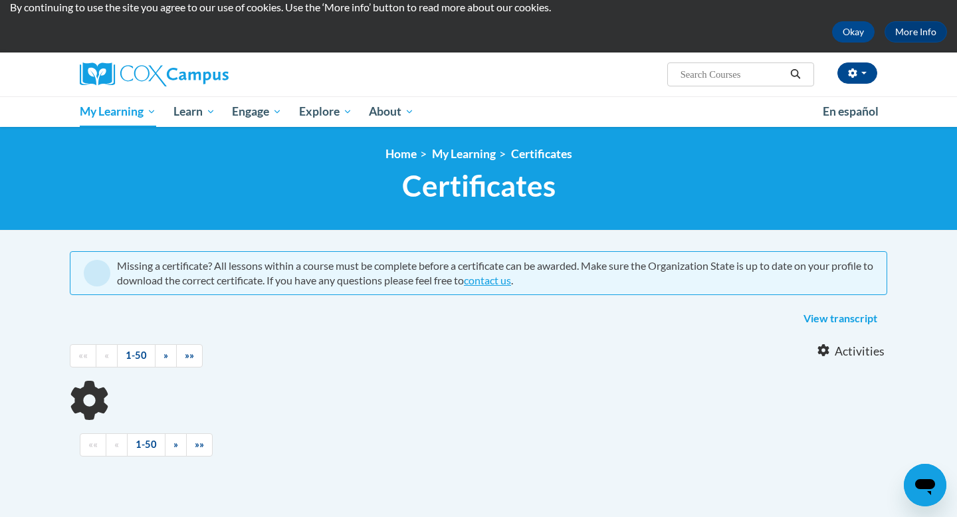
scroll to position [52, 0]
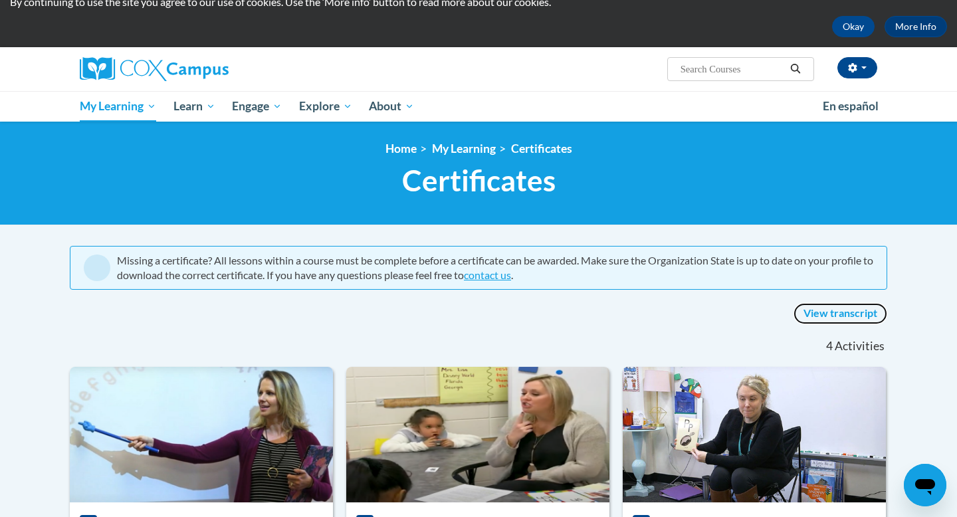
click at [823, 314] on link "View transcript" at bounding box center [841, 313] width 94 height 21
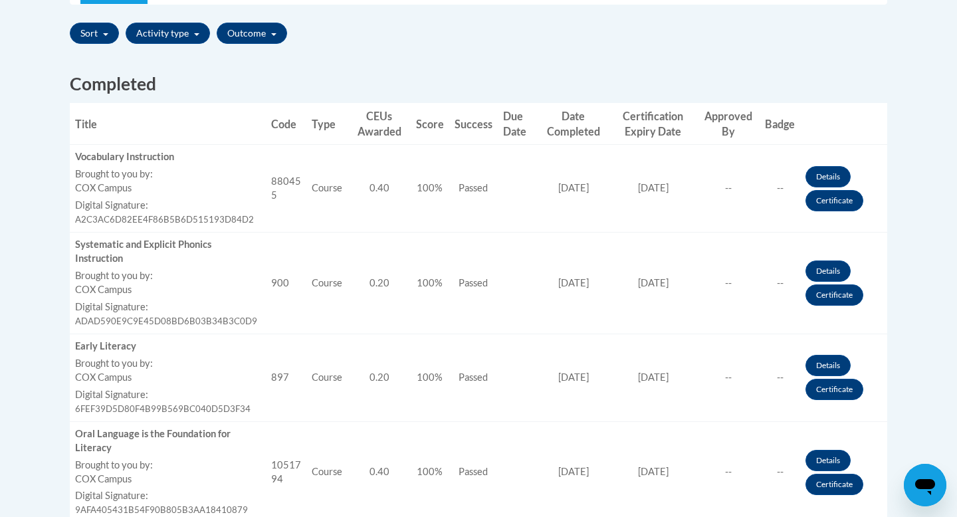
scroll to position [469, 0]
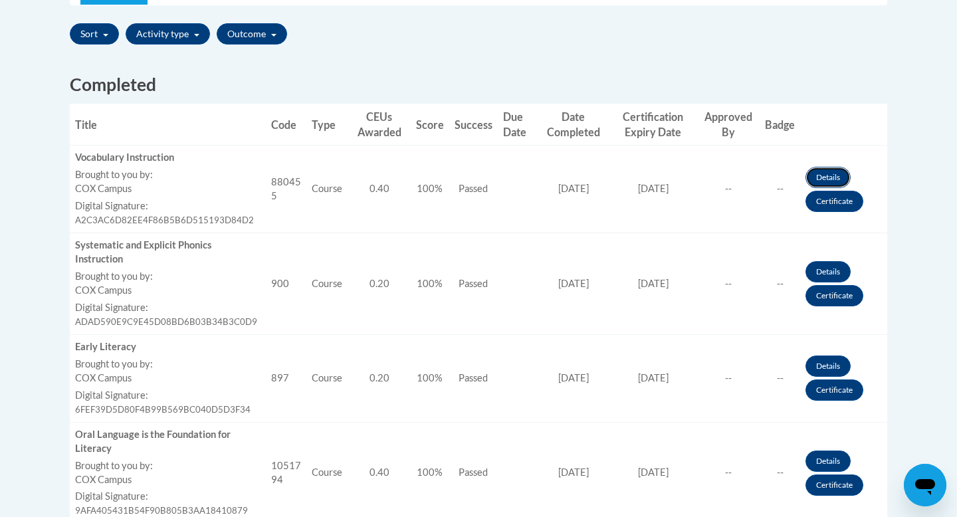
click at [822, 180] on link "Details" at bounding box center [828, 177] width 45 height 21
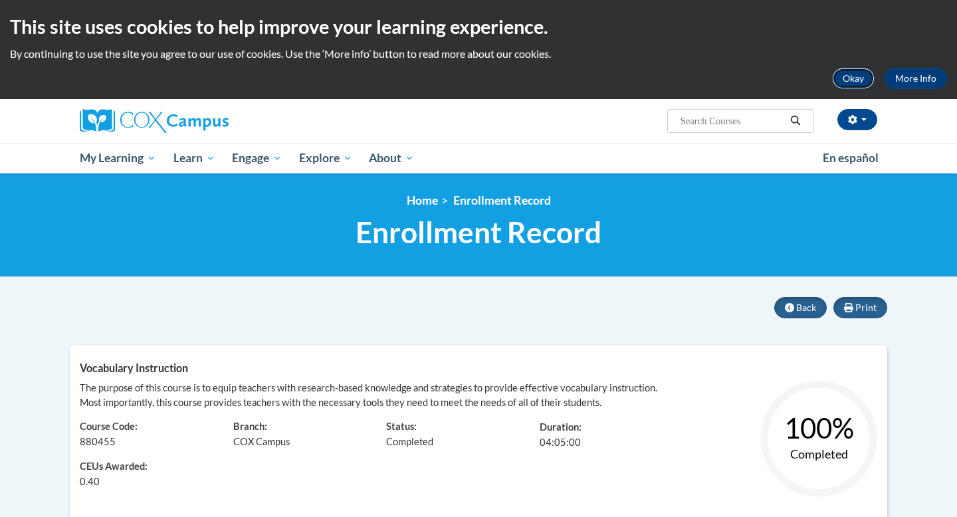
click at [846, 82] on button "Okay" at bounding box center [853, 78] width 43 height 21
